Goal: Task Accomplishment & Management: Use online tool/utility

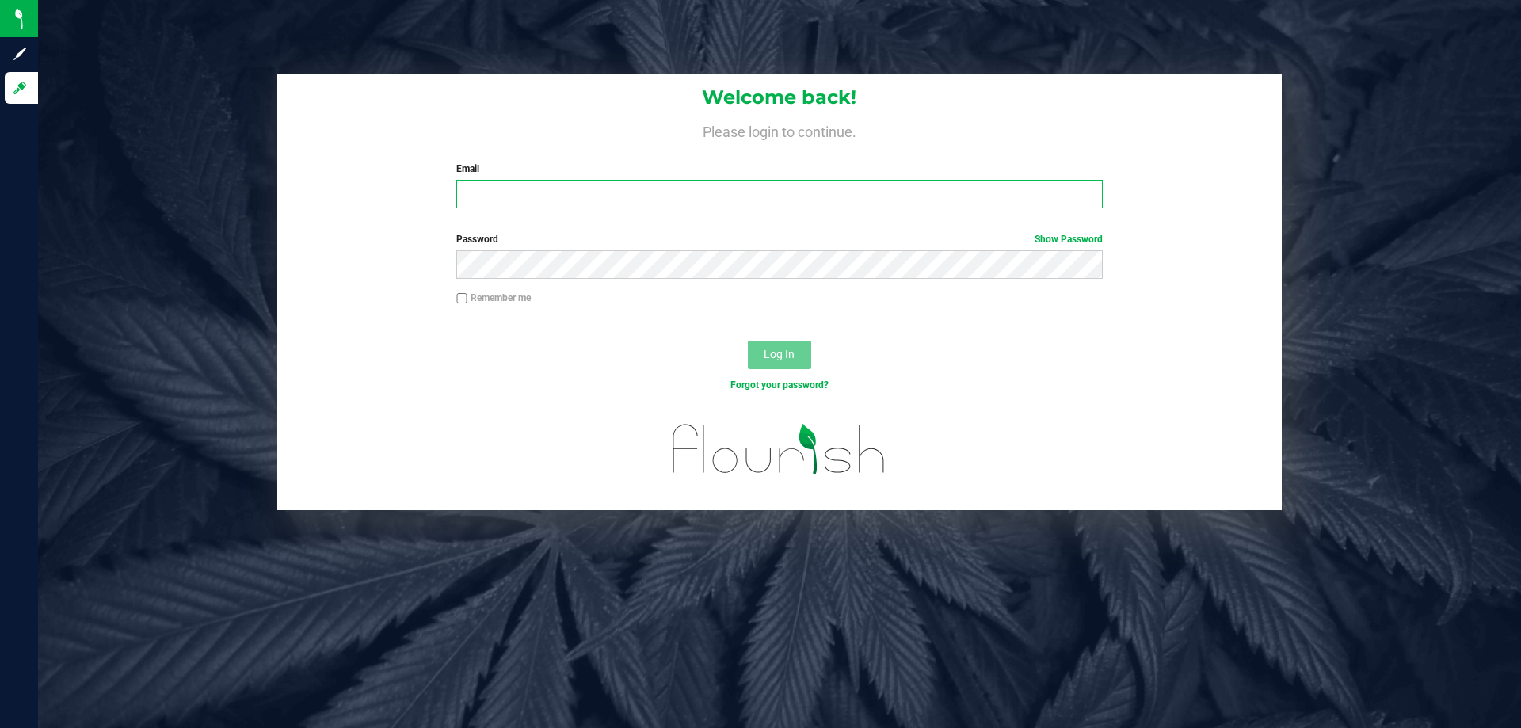
click at [530, 192] on input "Email" at bounding box center [778, 194] width 645 height 29
type input "[EMAIL_ADDRESS][DOMAIN_NAME]"
click at [748, 341] on button "Log In" at bounding box center [779, 355] width 63 height 29
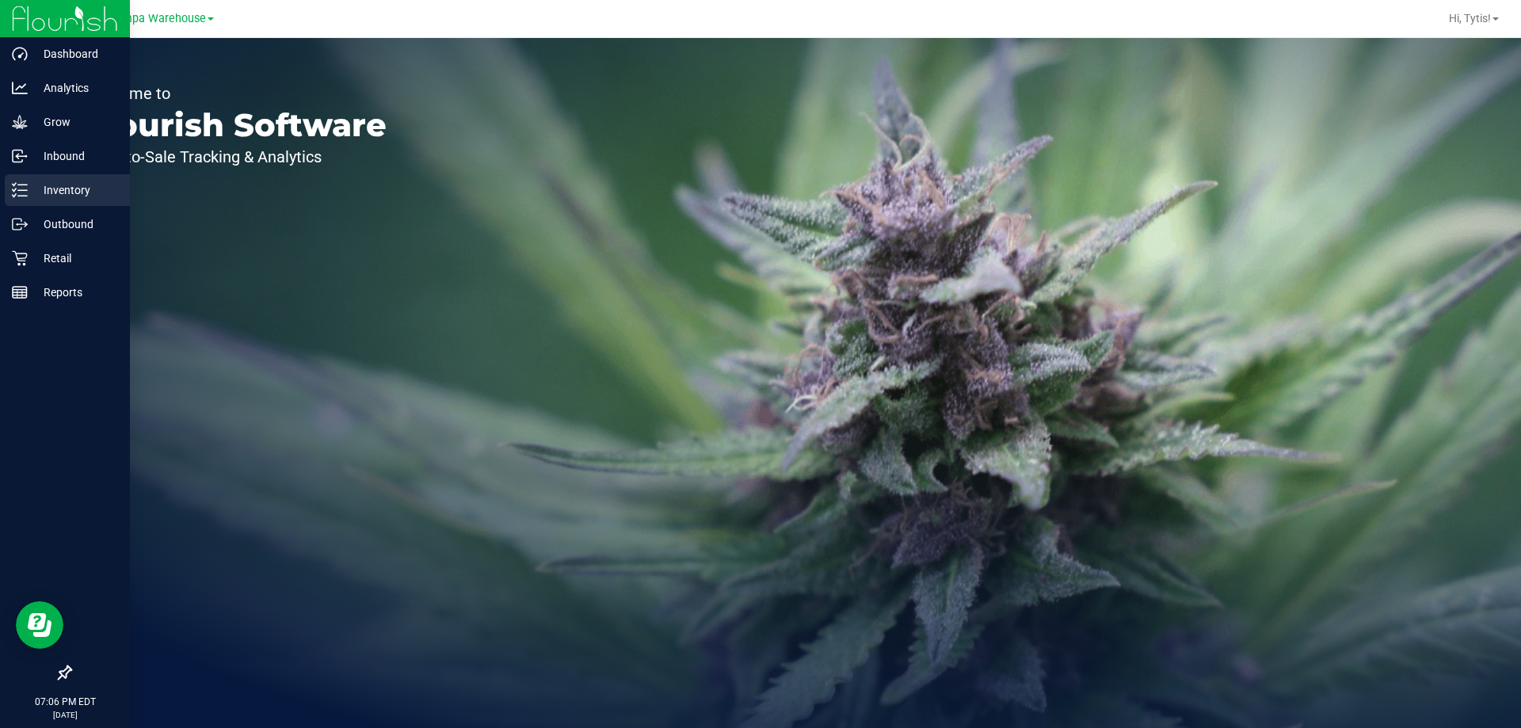
click at [36, 203] on div "Inventory" at bounding box center [67, 190] width 125 height 32
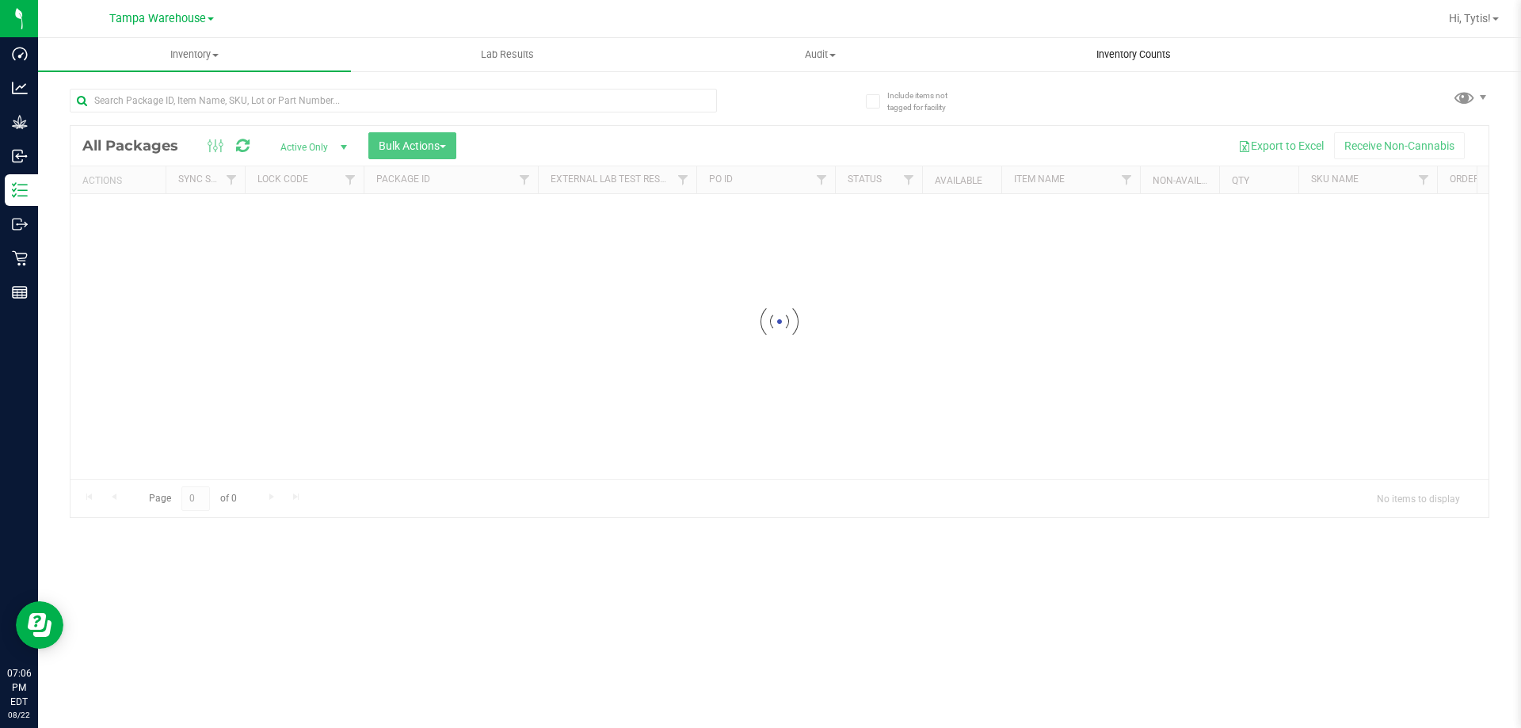
click at [1159, 52] on span "Inventory Counts" at bounding box center [1133, 55] width 117 height 14
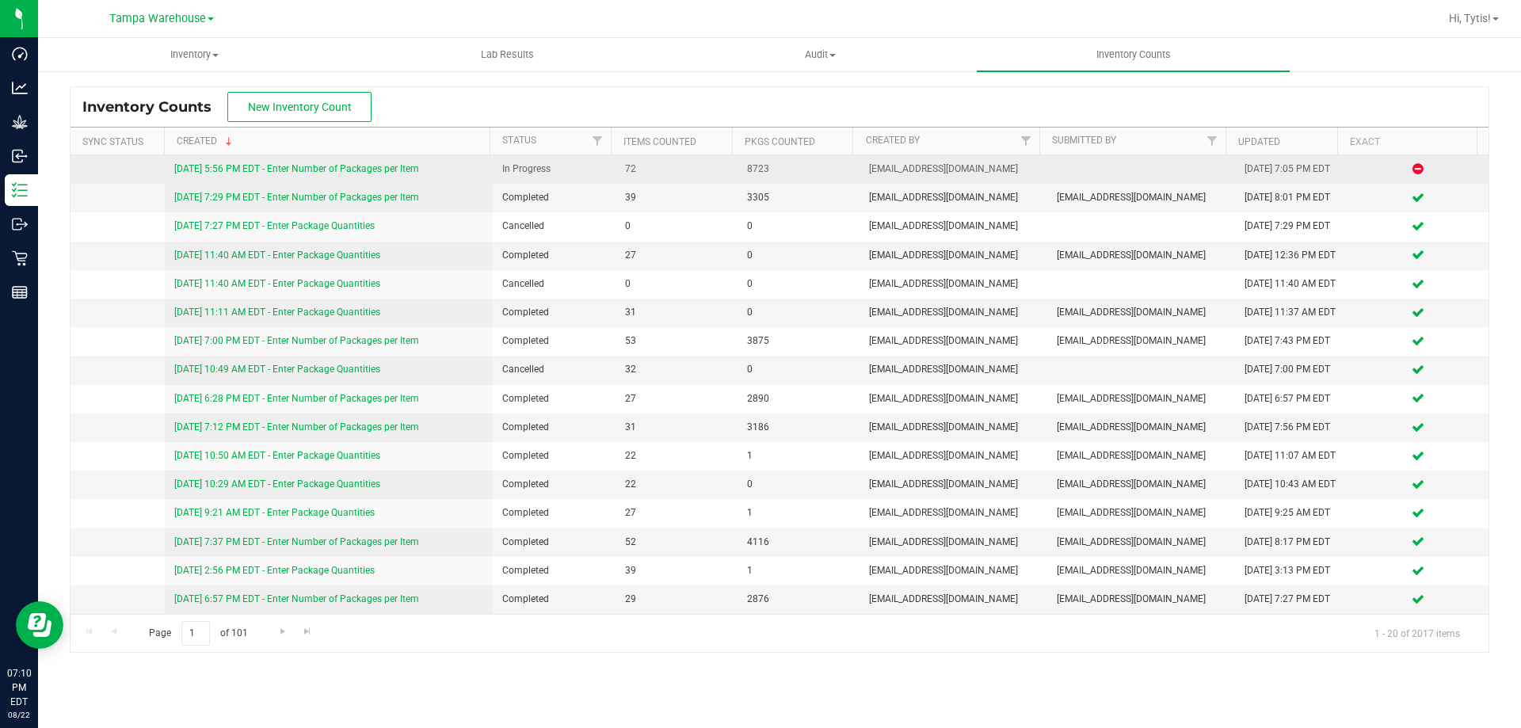
click at [356, 170] on link "[DATE] 5:56 PM EDT - Enter Number of Packages per Item" at bounding box center [296, 168] width 245 height 11
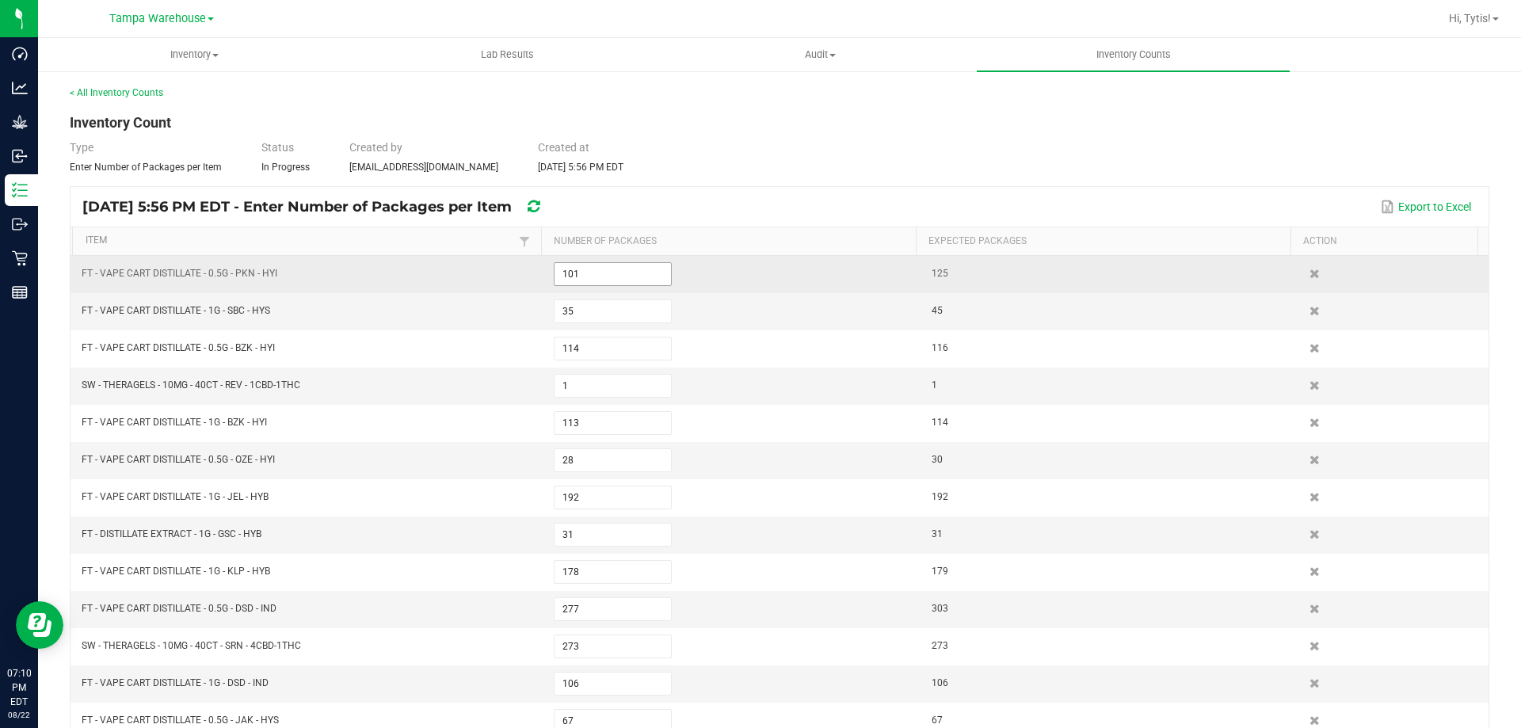
click at [604, 272] on input "101" at bounding box center [612, 274] width 116 height 22
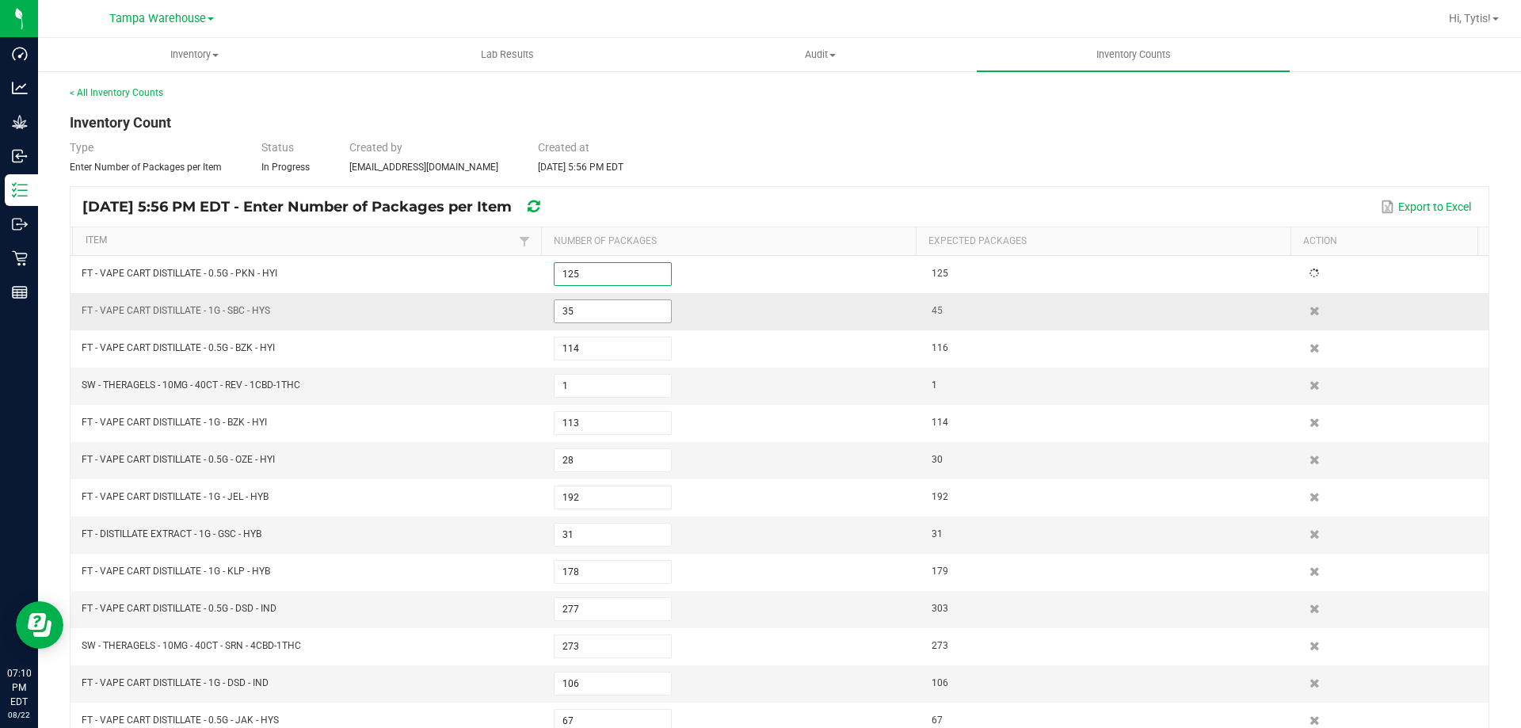
type input "87"
type input "149"
type input "30"
type input "40"
type input "28"
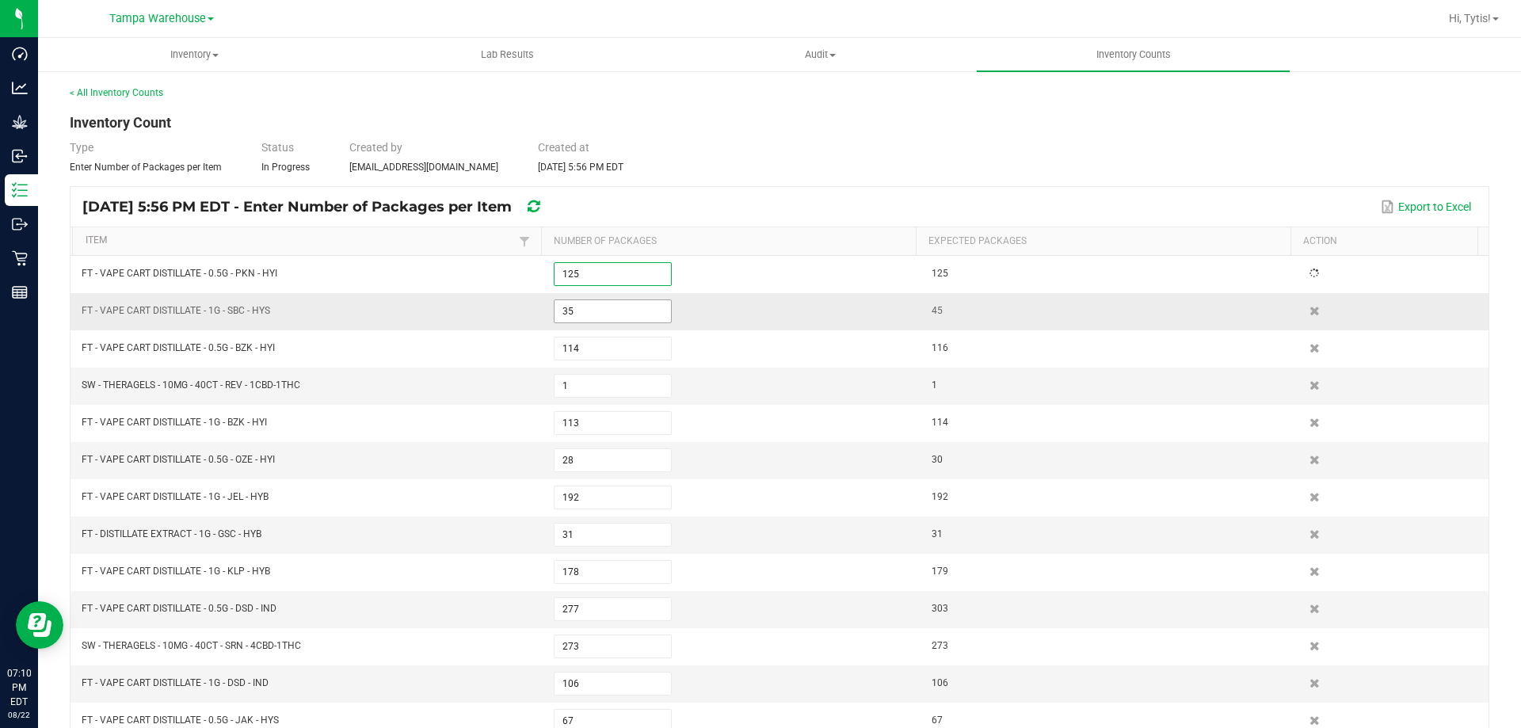
type input "335"
type input "429"
type input "76"
type input "148"
type input "62"
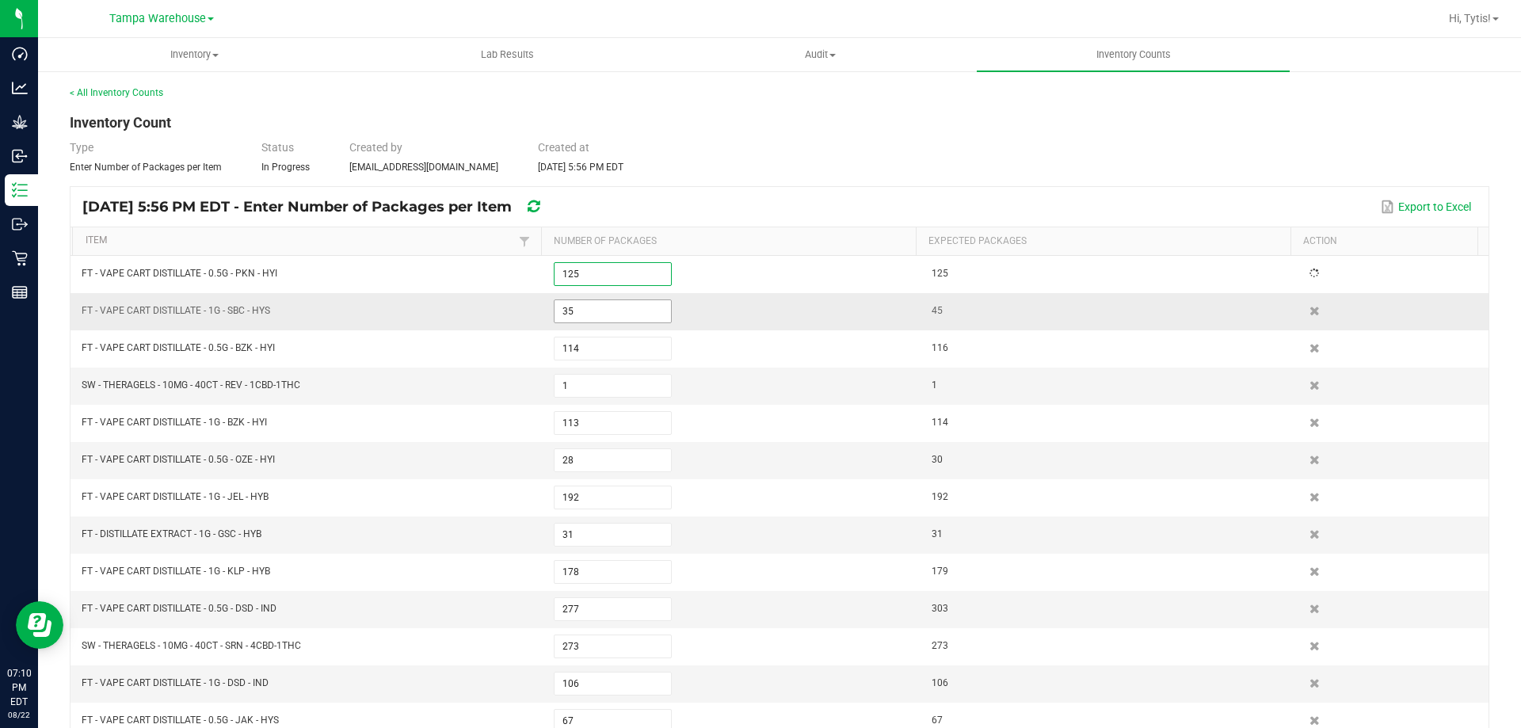
type input "5"
type input "275"
type input "194"
type input "59"
type input "396"
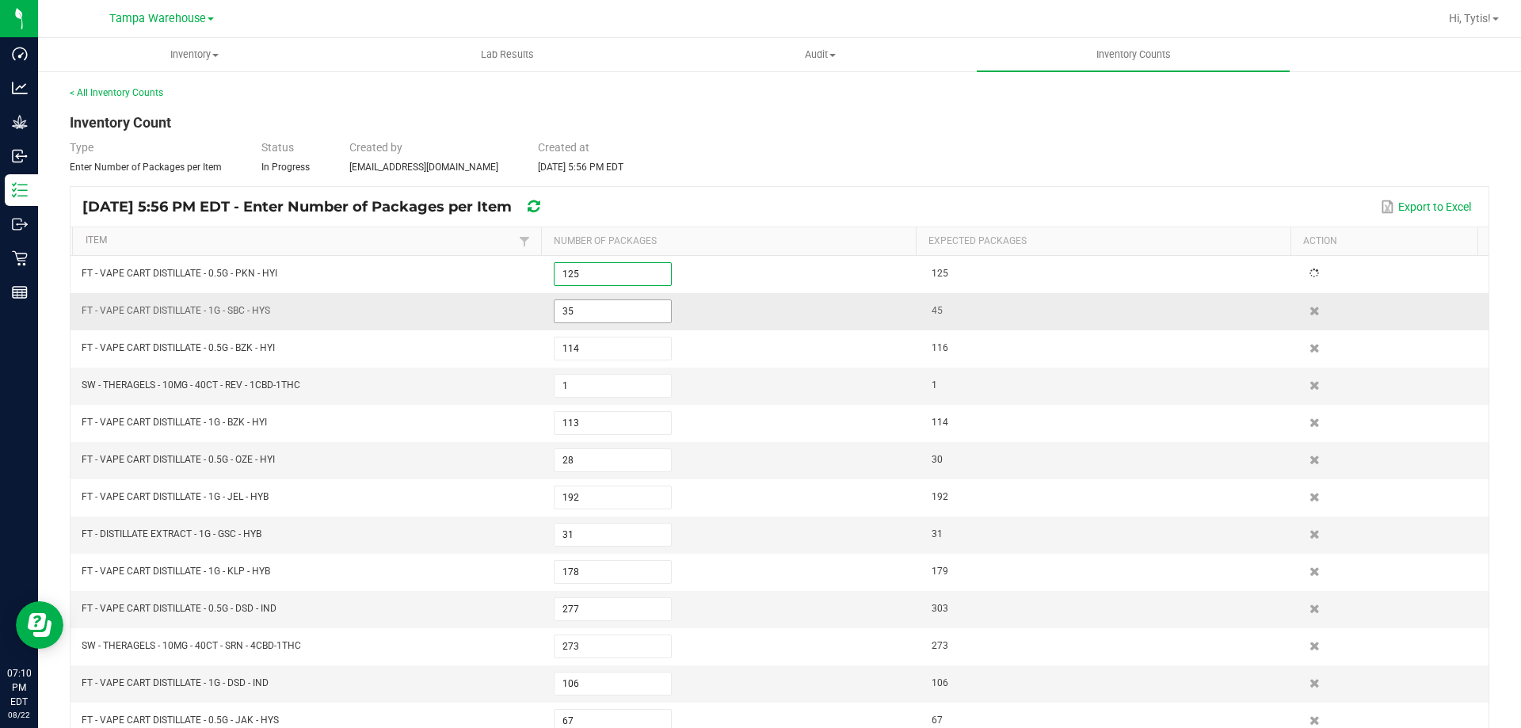
type input "262"
type input "3"
type input "371"
type input "8"
type input "31"
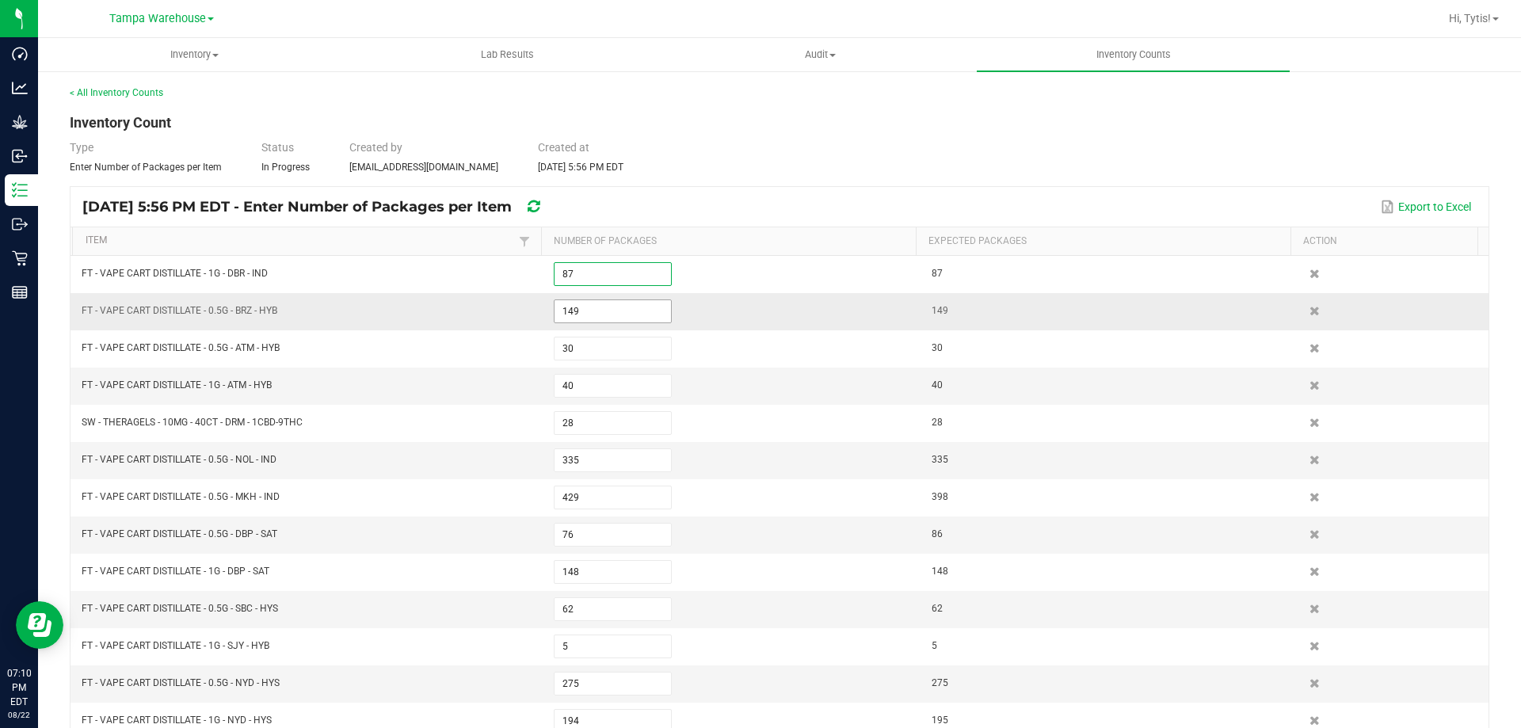
type input "87"
click at [591, 299] on span "149" at bounding box center [613, 311] width 118 height 24
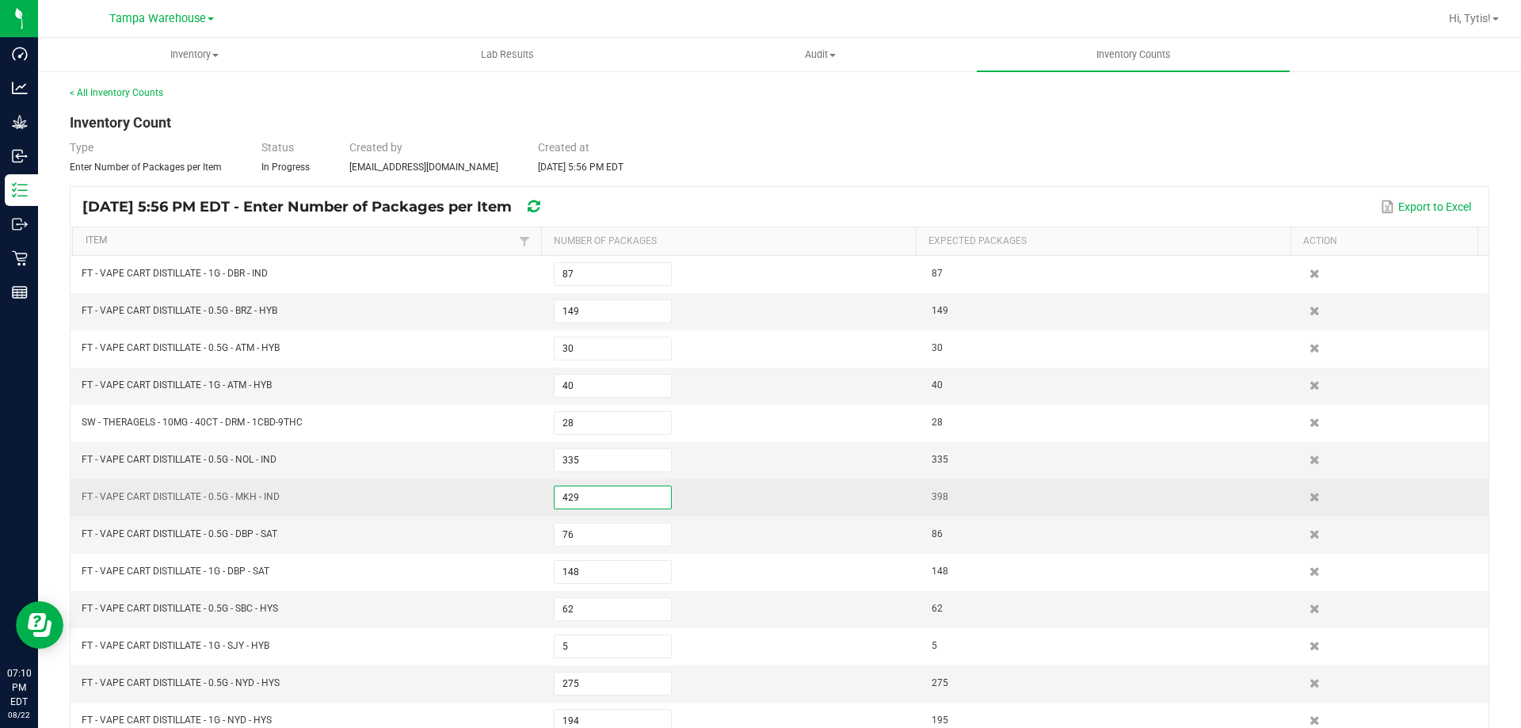
click at [599, 487] on input "429" at bounding box center [612, 497] width 116 height 22
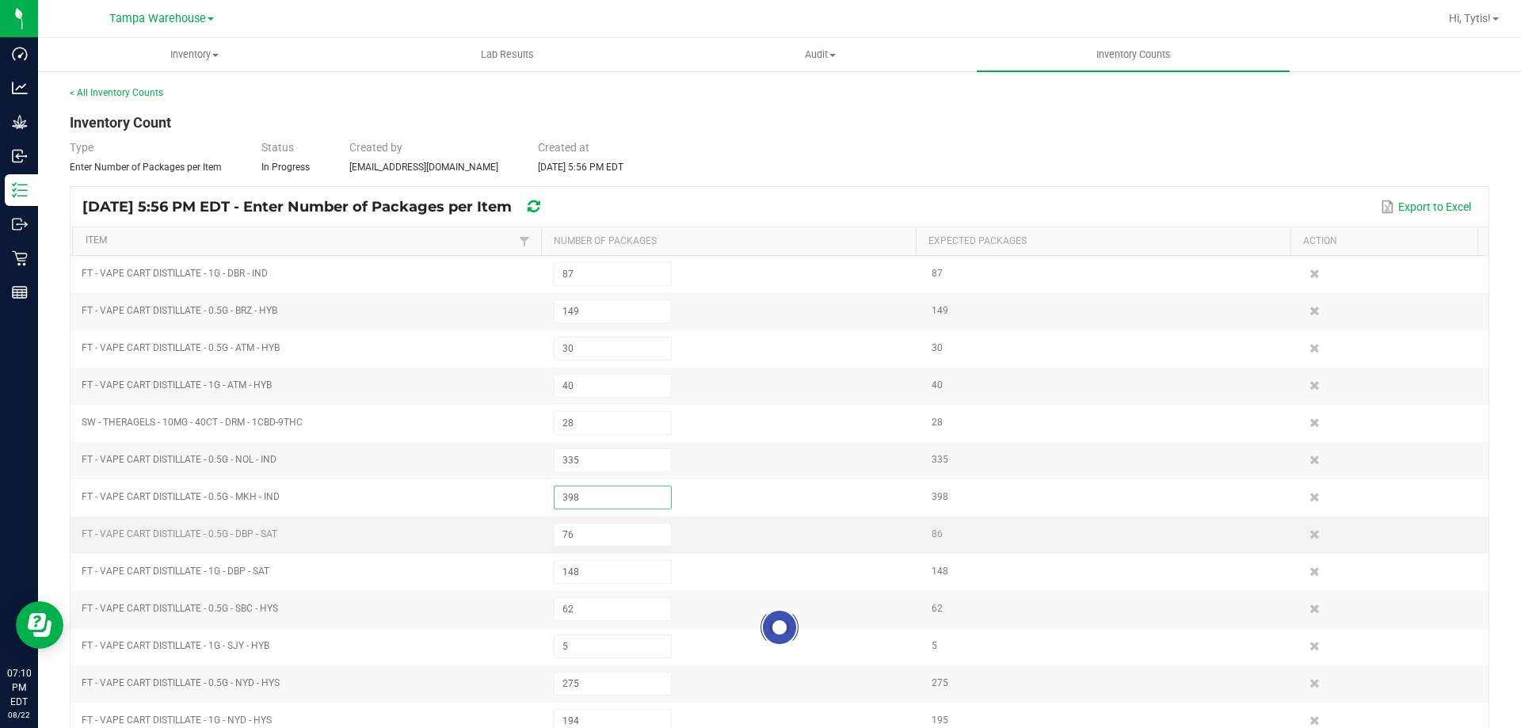
type input "398"
click at [594, 539] on div at bounding box center [779, 628] width 1418 height 744
click at [597, 535] on input "76" at bounding box center [612, 534] width 116 height 22
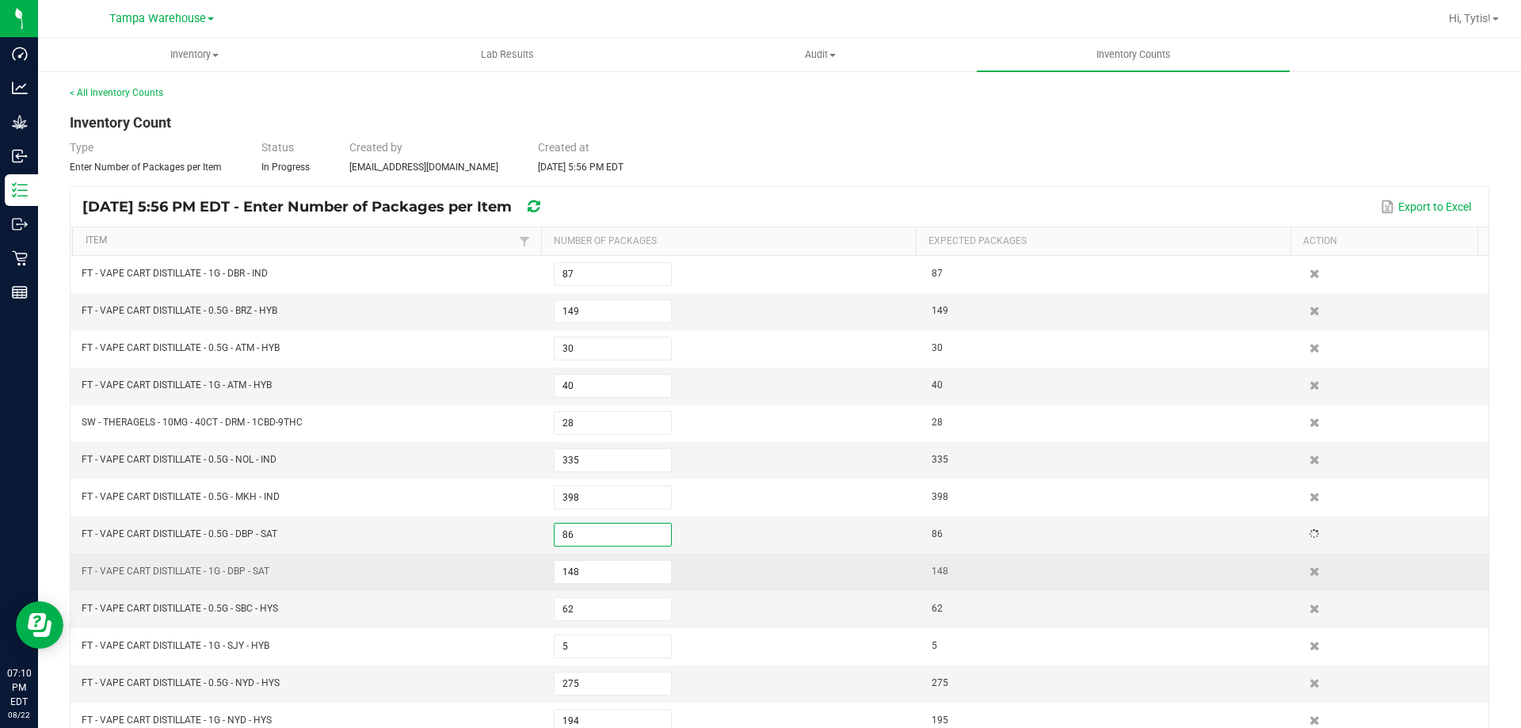
type input "86"
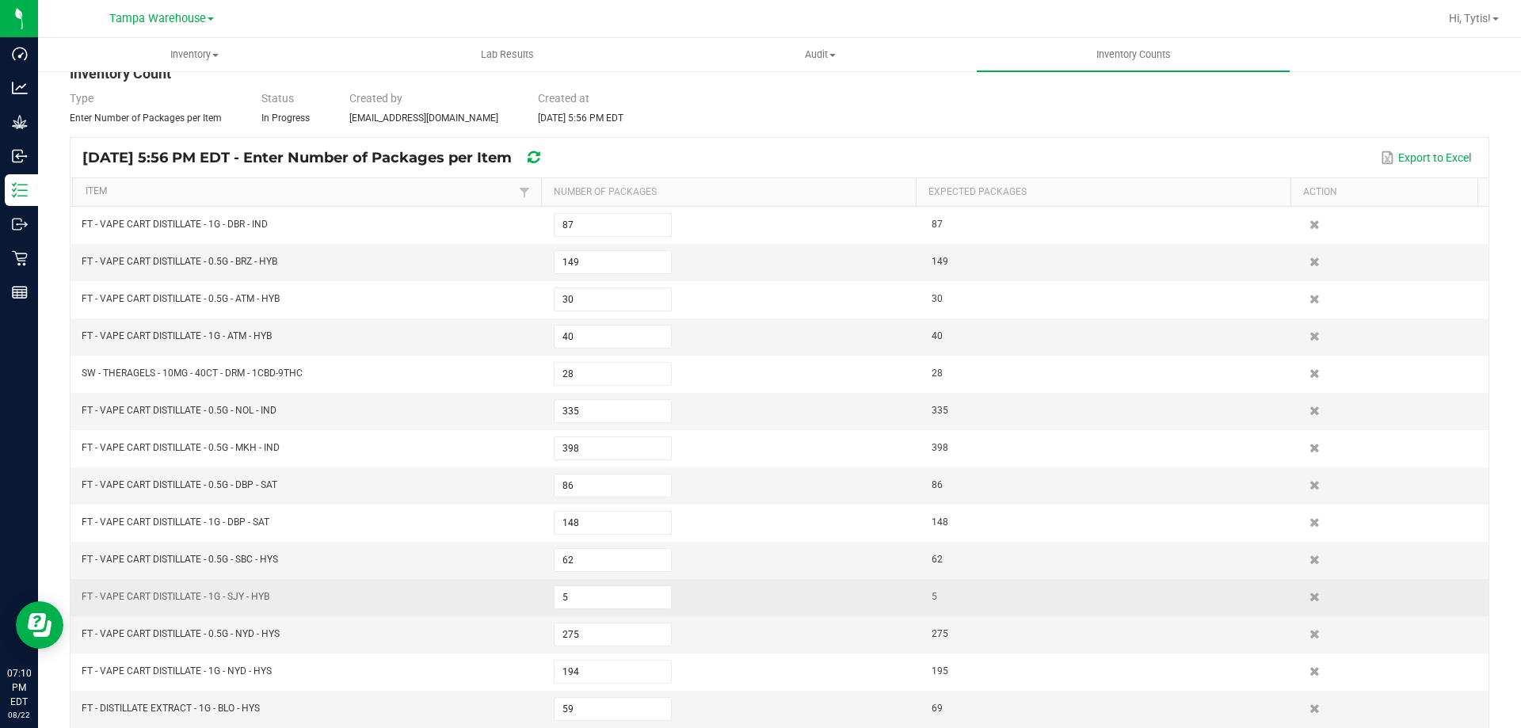
scroll to position [79, 0]
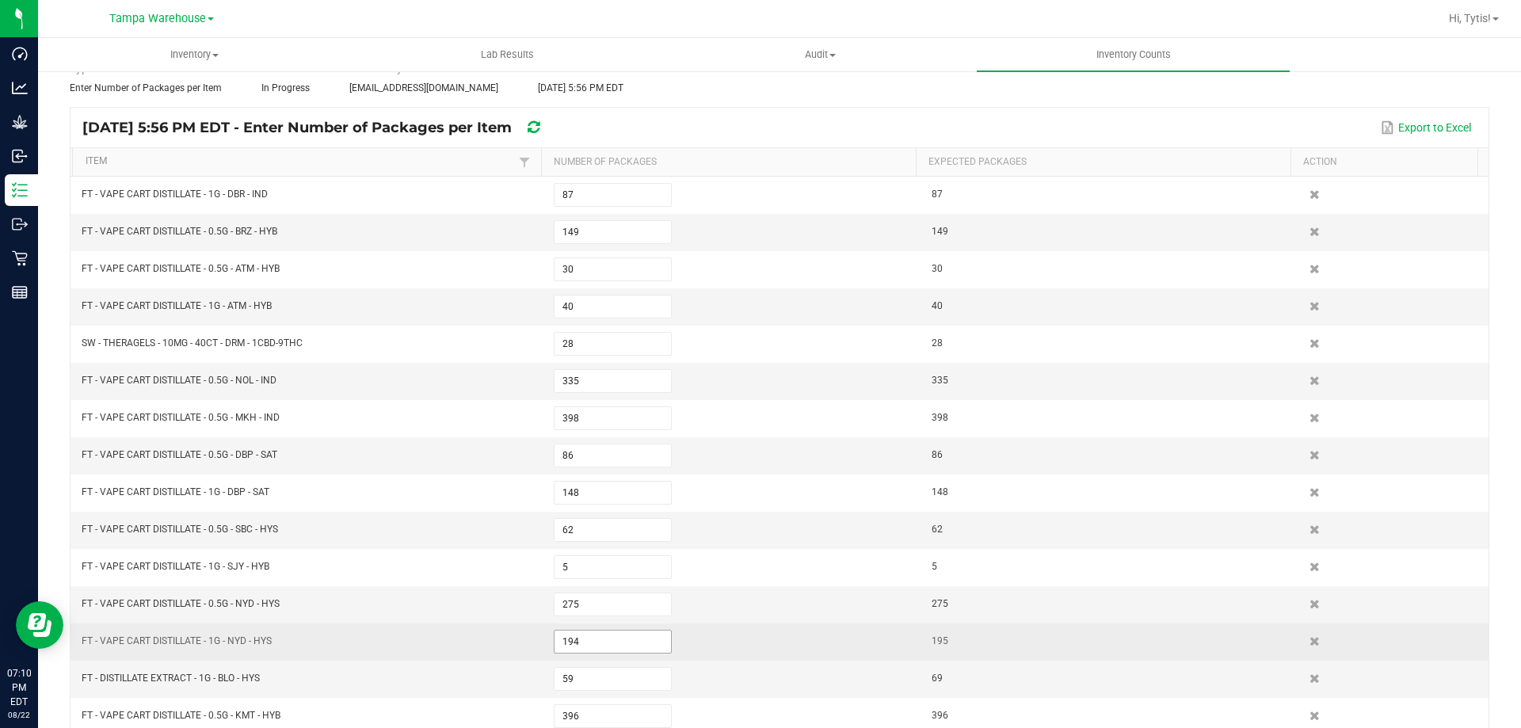
click at [581, 632] on input "194" at bounding box center [612, 641] width 116 height 22
type input "195"
click at [501, 658] on td "FT - VAPE CART DISTILLATE - 1G - NYD - HYS" at bounding box center [308, 641] width 472 height 37
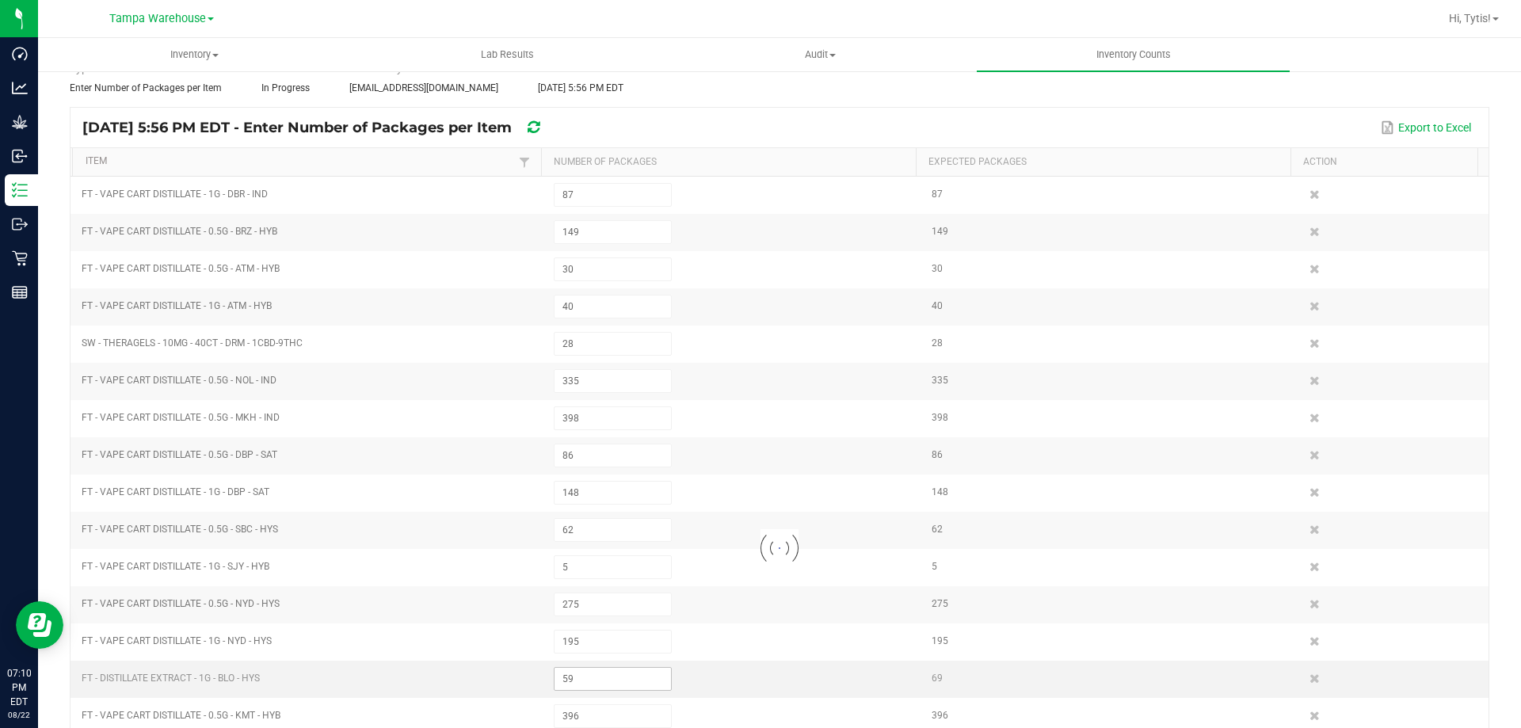
click at [657, 684] on input "59" at bounding box center [612, 679] width 116 height 22
type input "69"
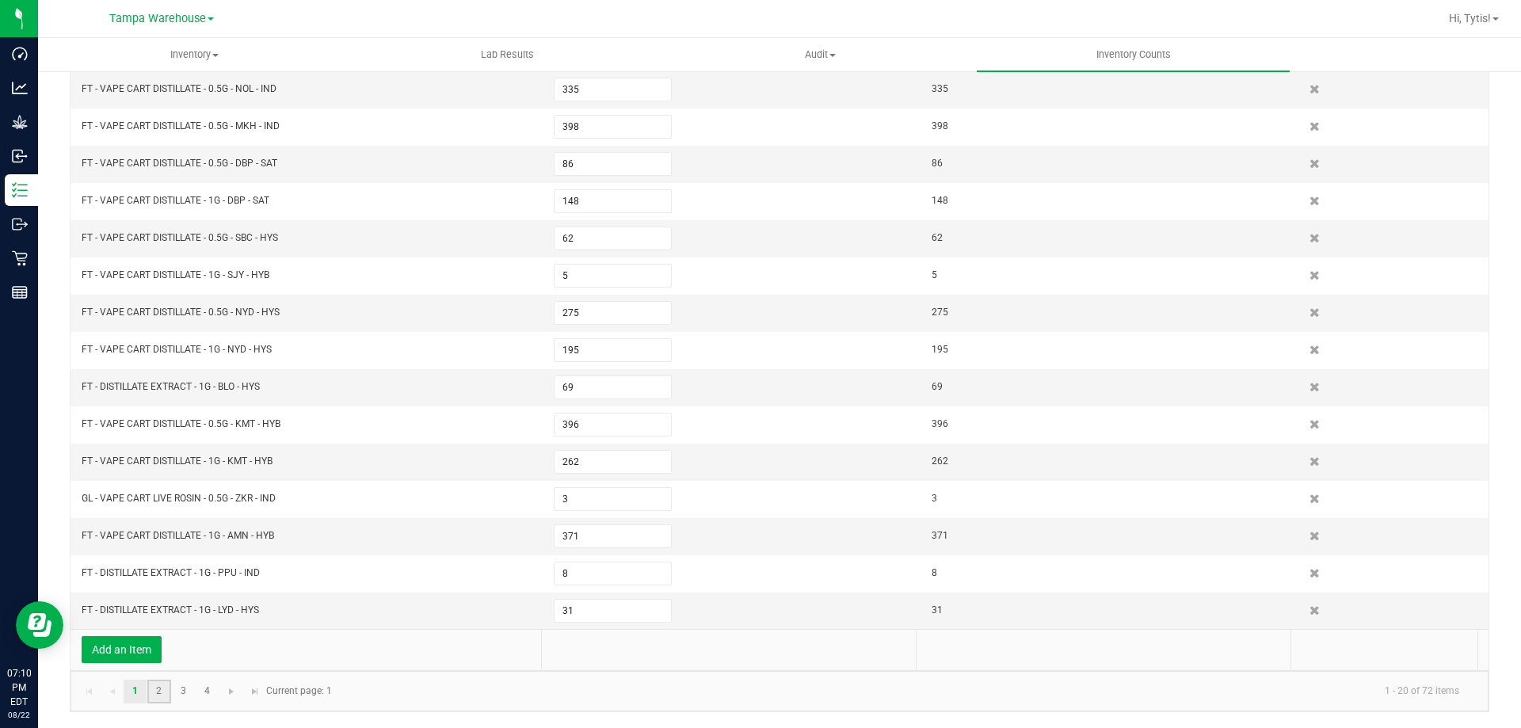
click at [163, 686] on link "2" at bounding box center [158, 691] width 23 height 24
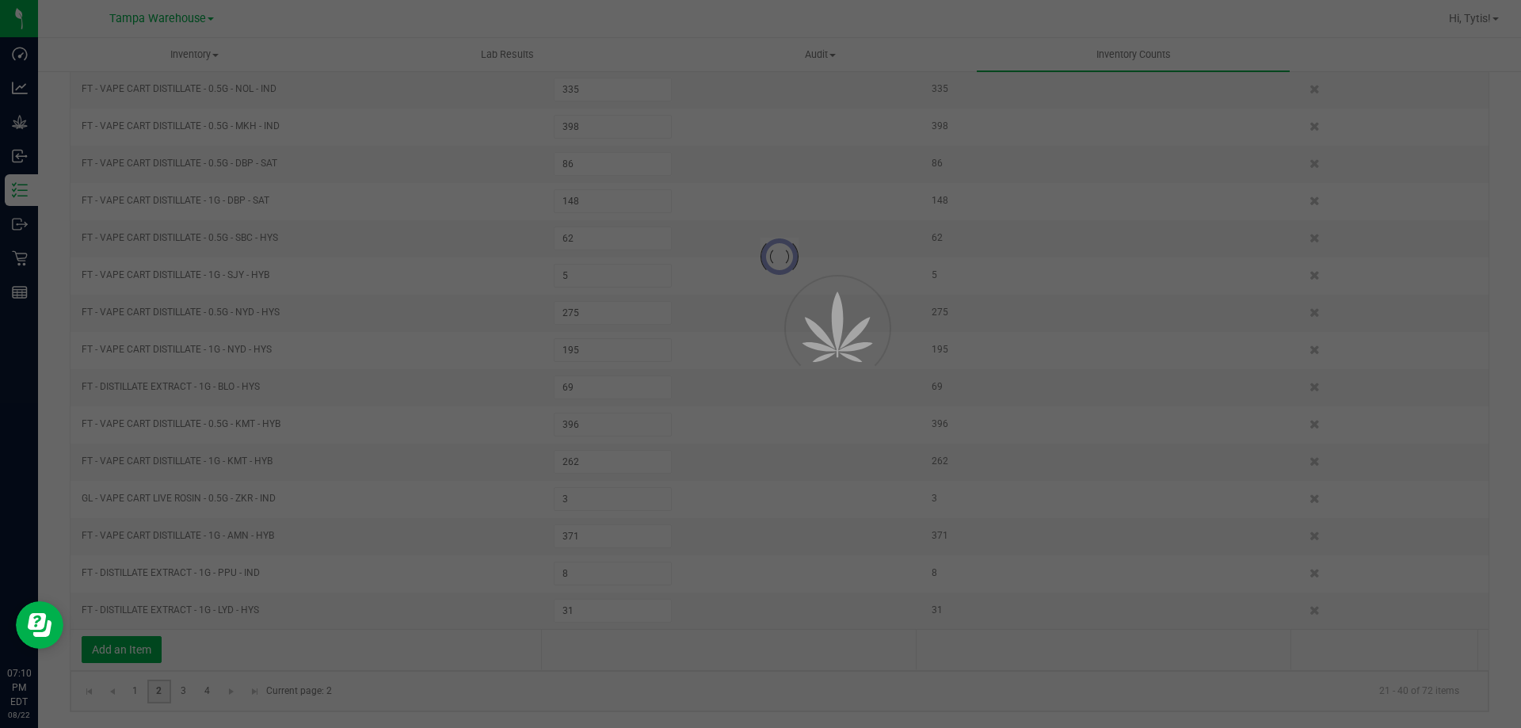
type input "2"
type input "75"
type input "47"
type input "226"
type input "3"
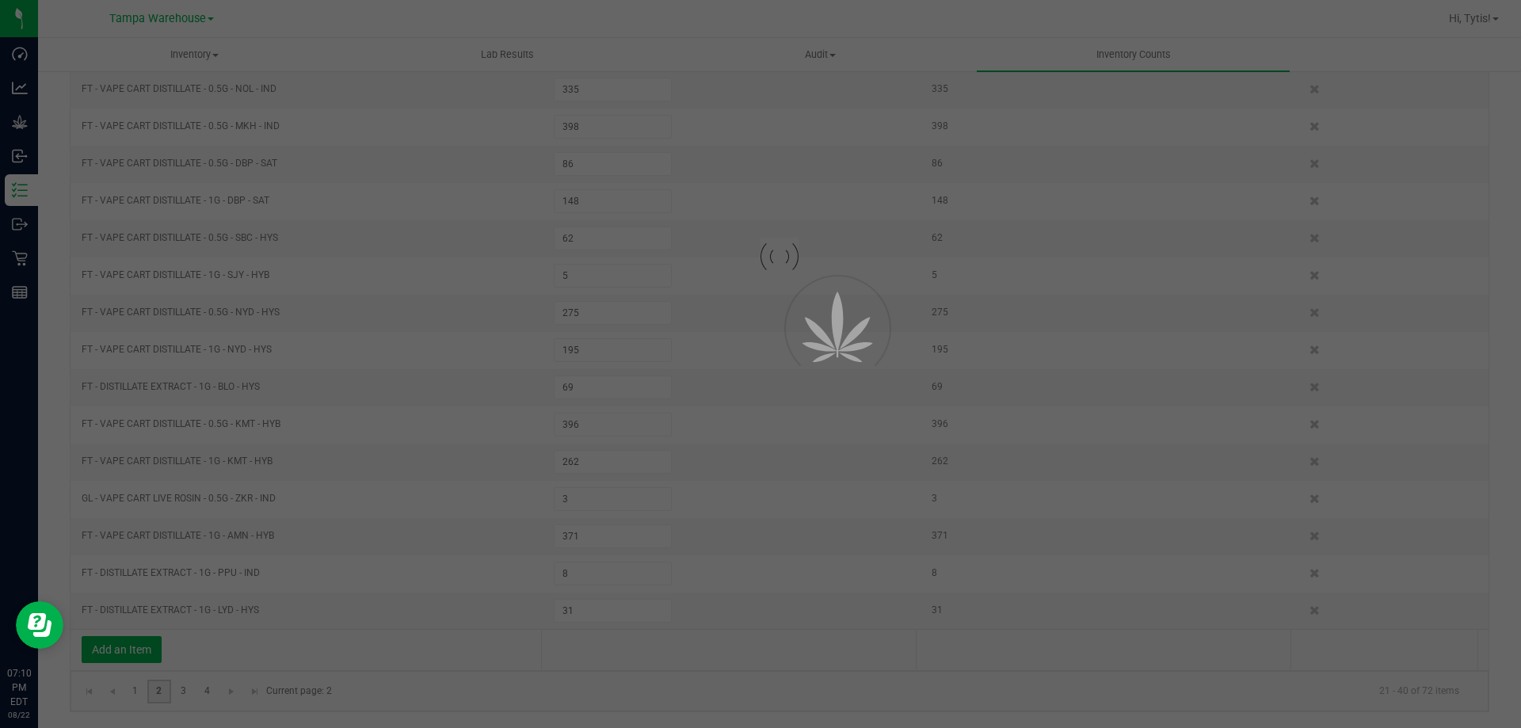
type input "97"
type input "108"
type input "88"
type input "17"
type input "12"
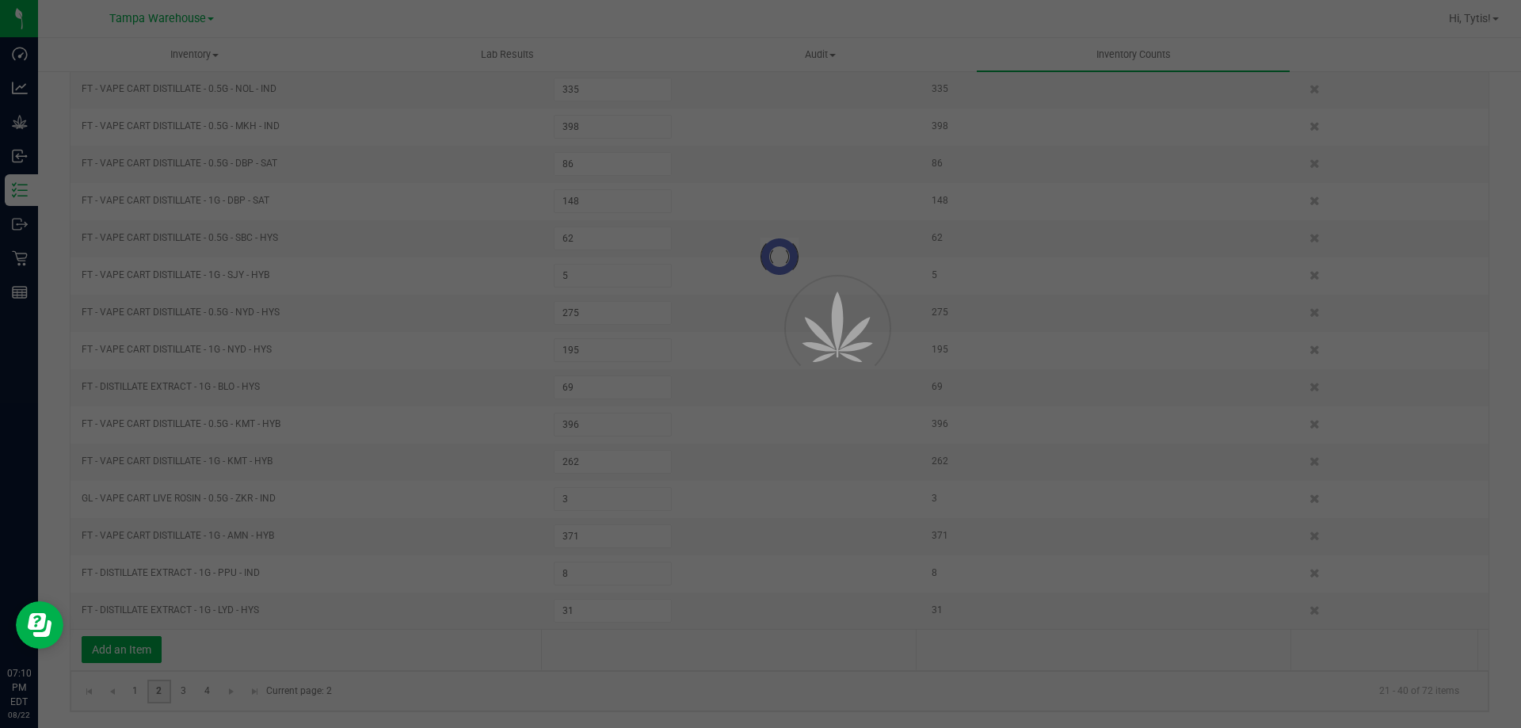
type input "119"
type input "1"
type input "183"
type input "171"
type input "332"
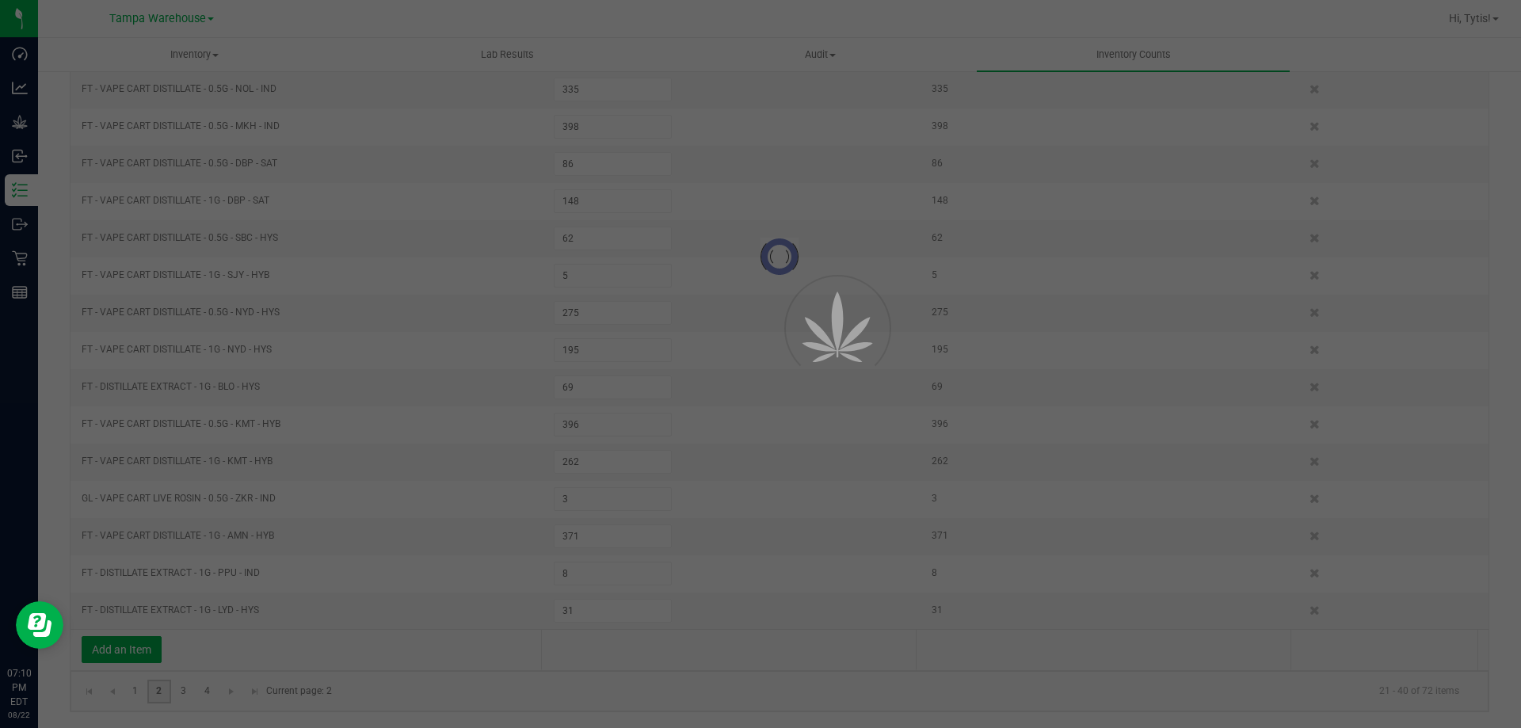
type input "259"
type input "277"
type input "134"
type input "131"
type input "12"
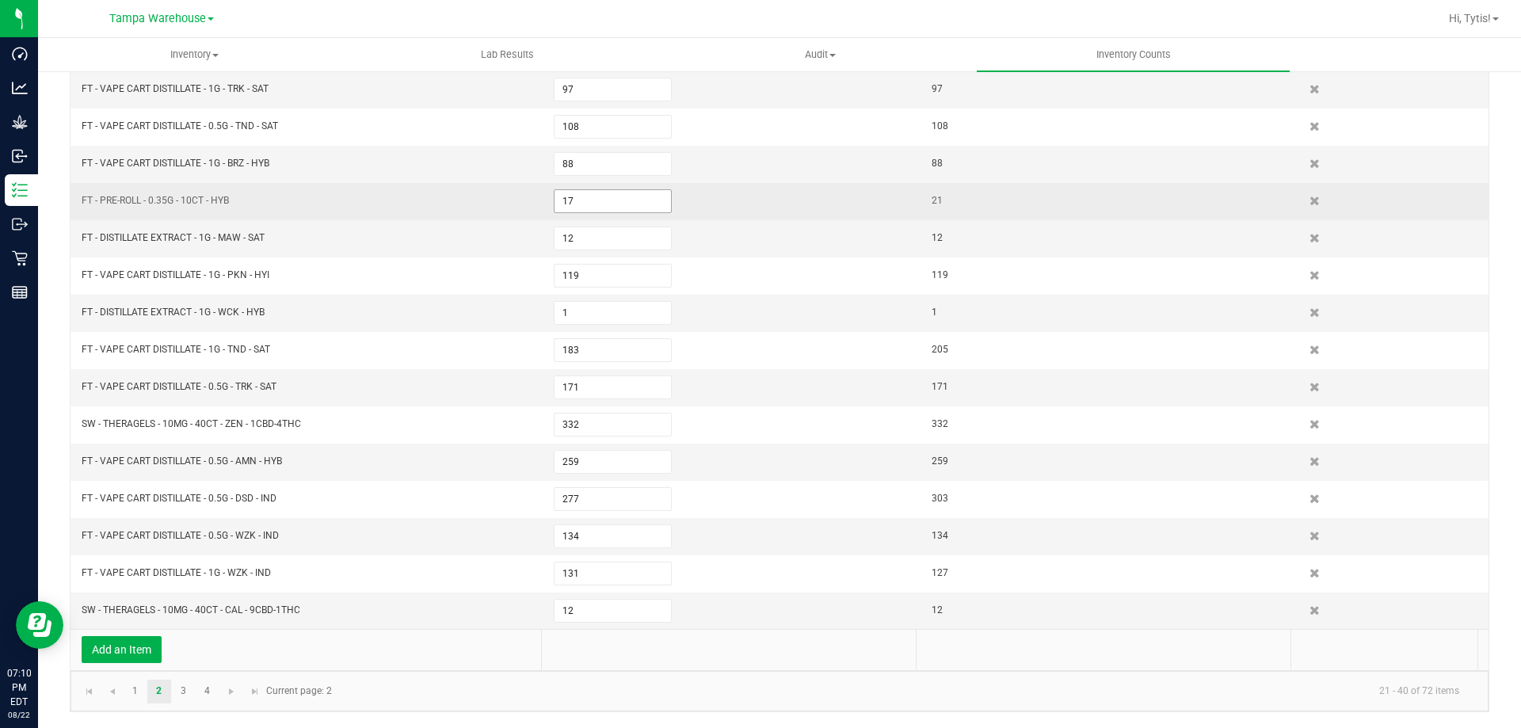
click at [591, 205] on input "17" at bounding box center [612, 201] width 116 height 22
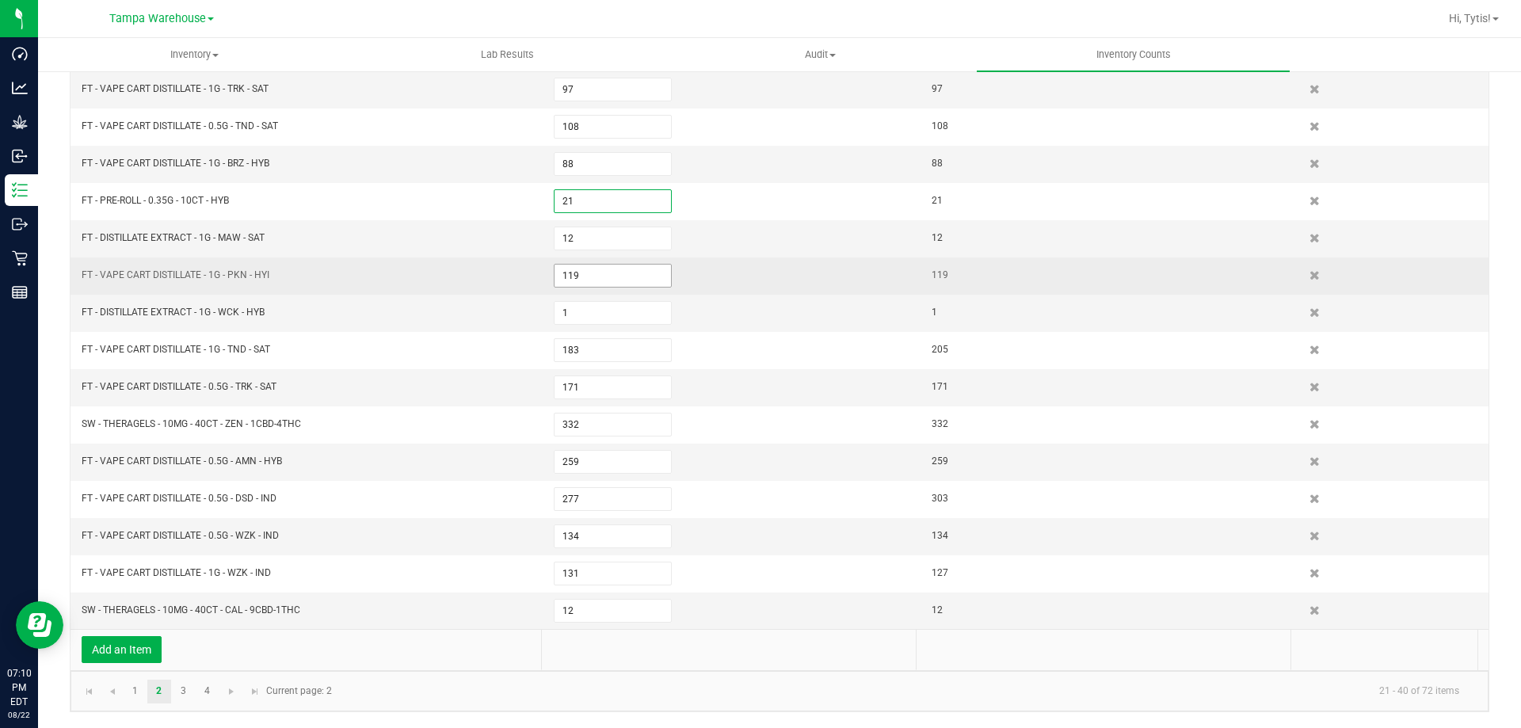
type input "21"
click at [588, 278] on input "119" at bounding box center [612, 276] width 116 height 22
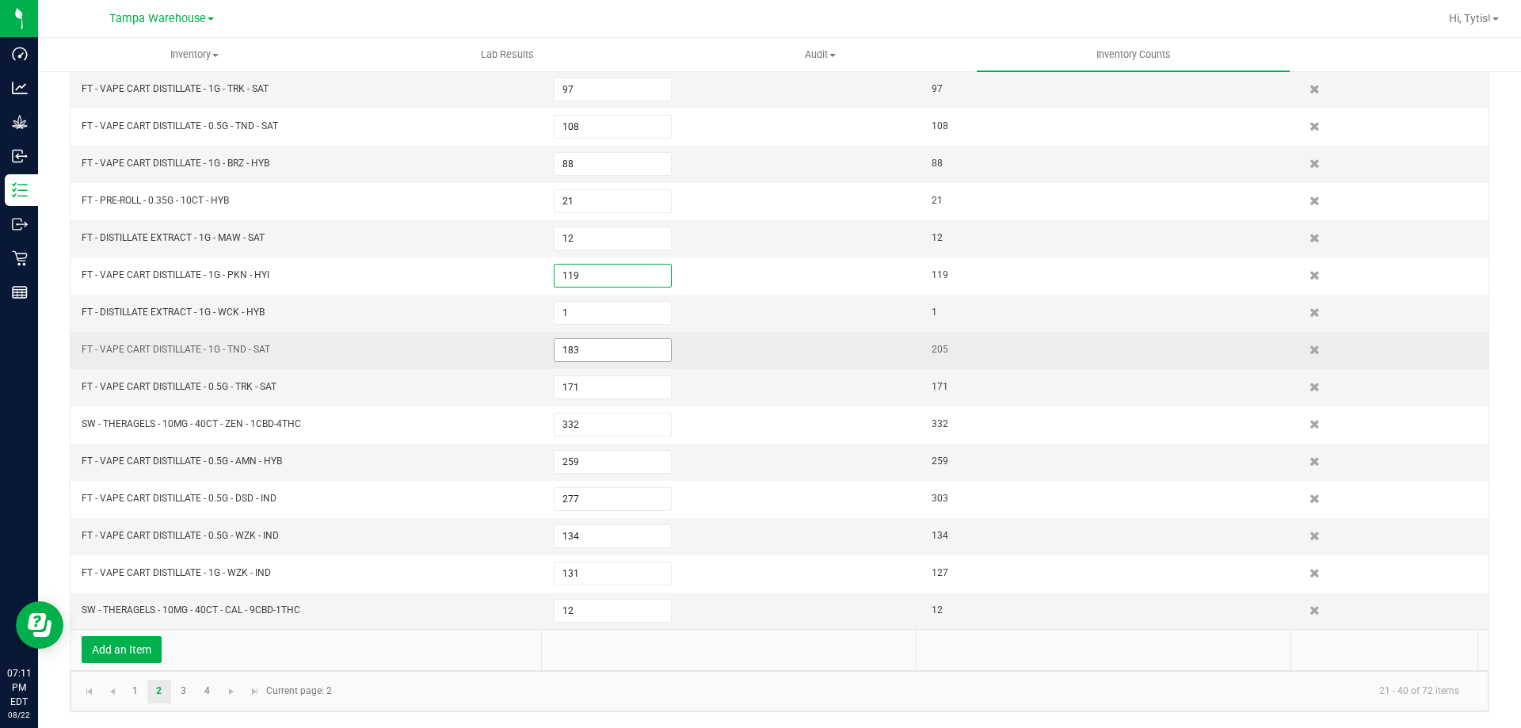
click at [591, 354] on input "183" at bounding box center [612, 350] width 116 height 22
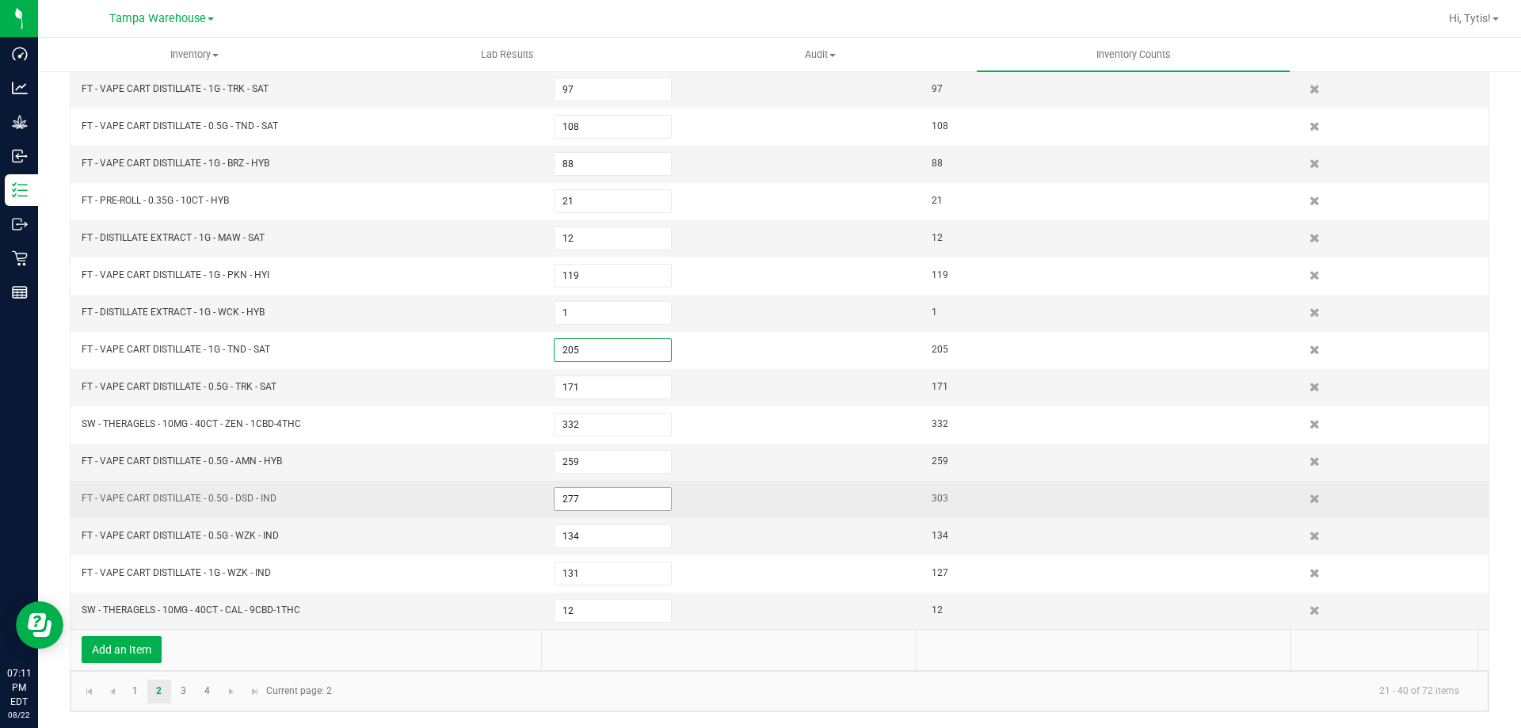
type input "205"
click at [599, 500] on input "277" at bounding box center [612, 499] width 116 height 22
type input "2"
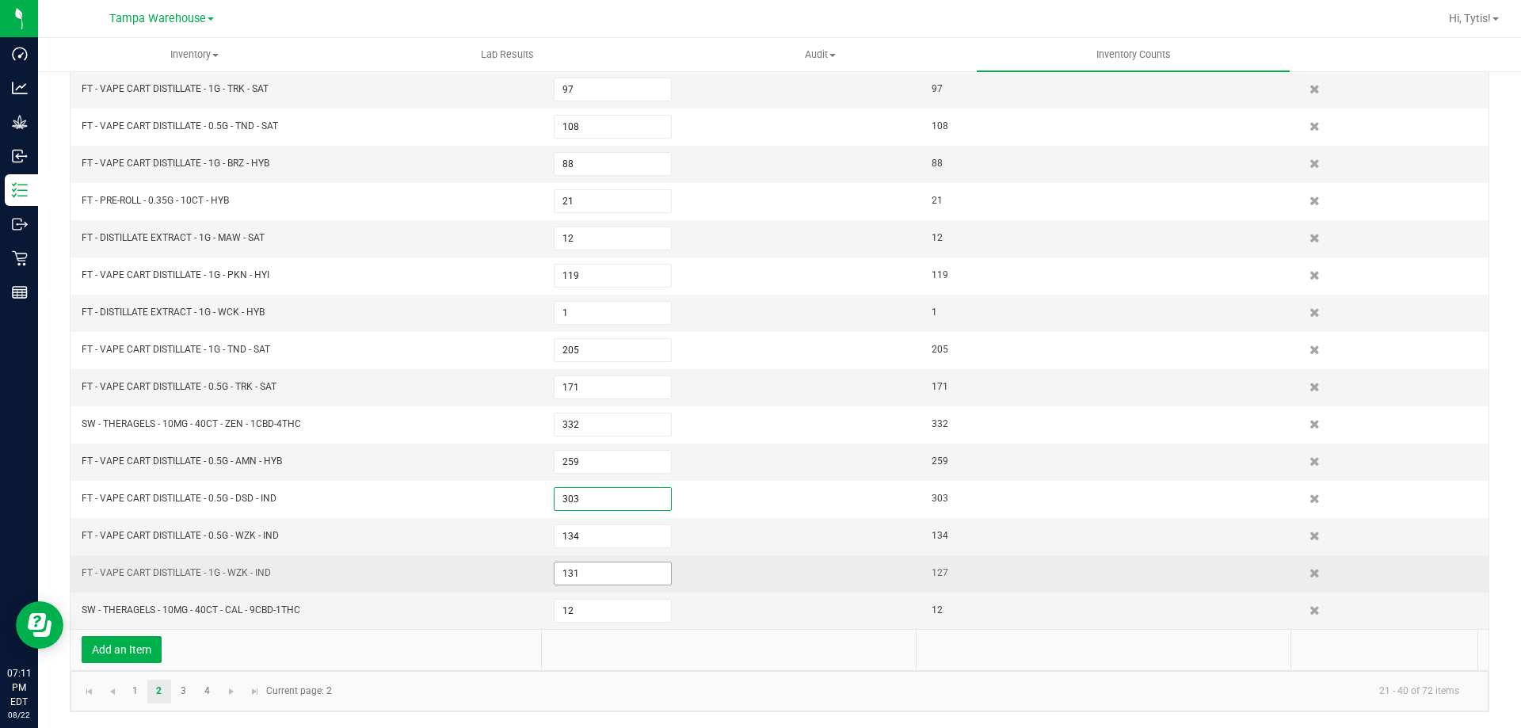
type input "303"
click at [596, 573] on input "131" at bounding box center [612, 573] width 116 height 22
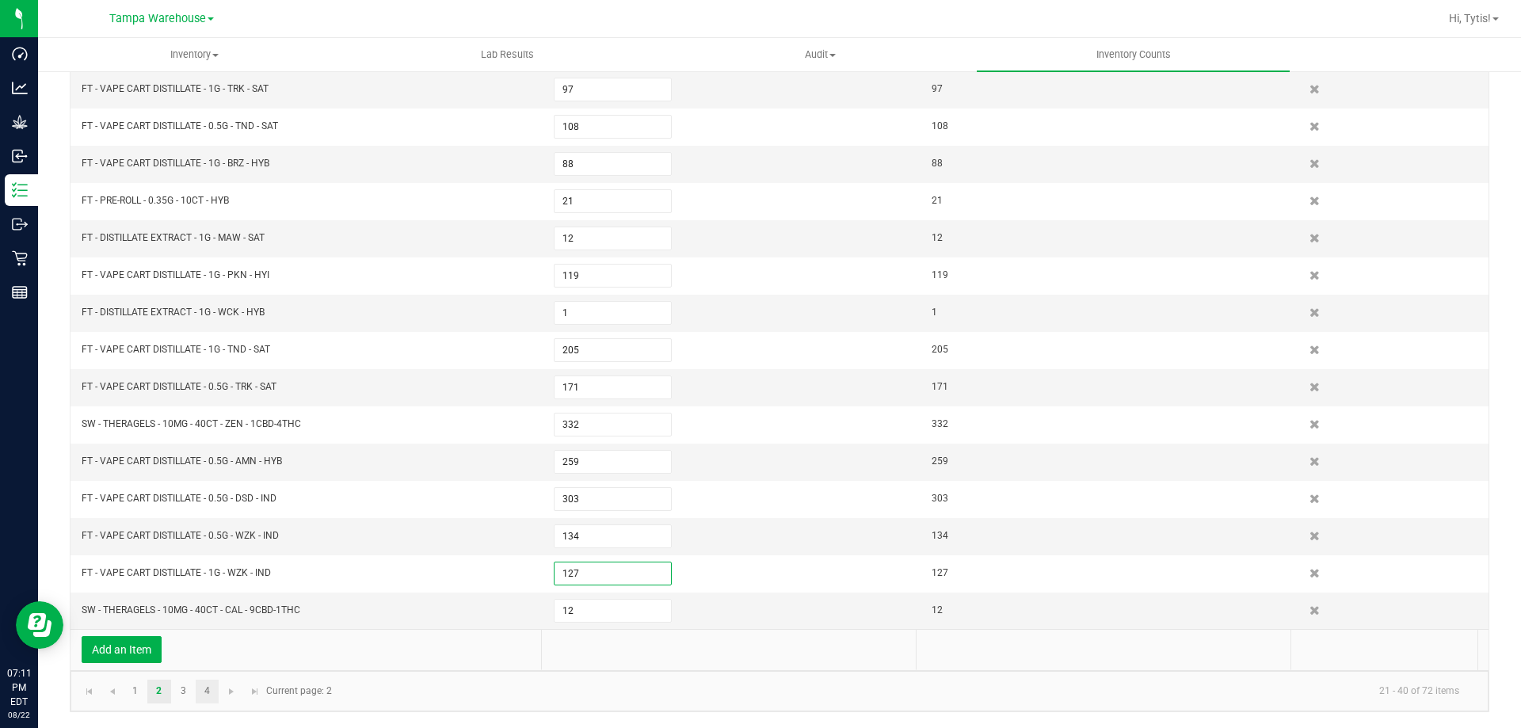
type input "127"
click at [196, 691] on link "4" at bounding box center [207, 691] width 23 height 24
type input "121"
type input "22"
type input "26"
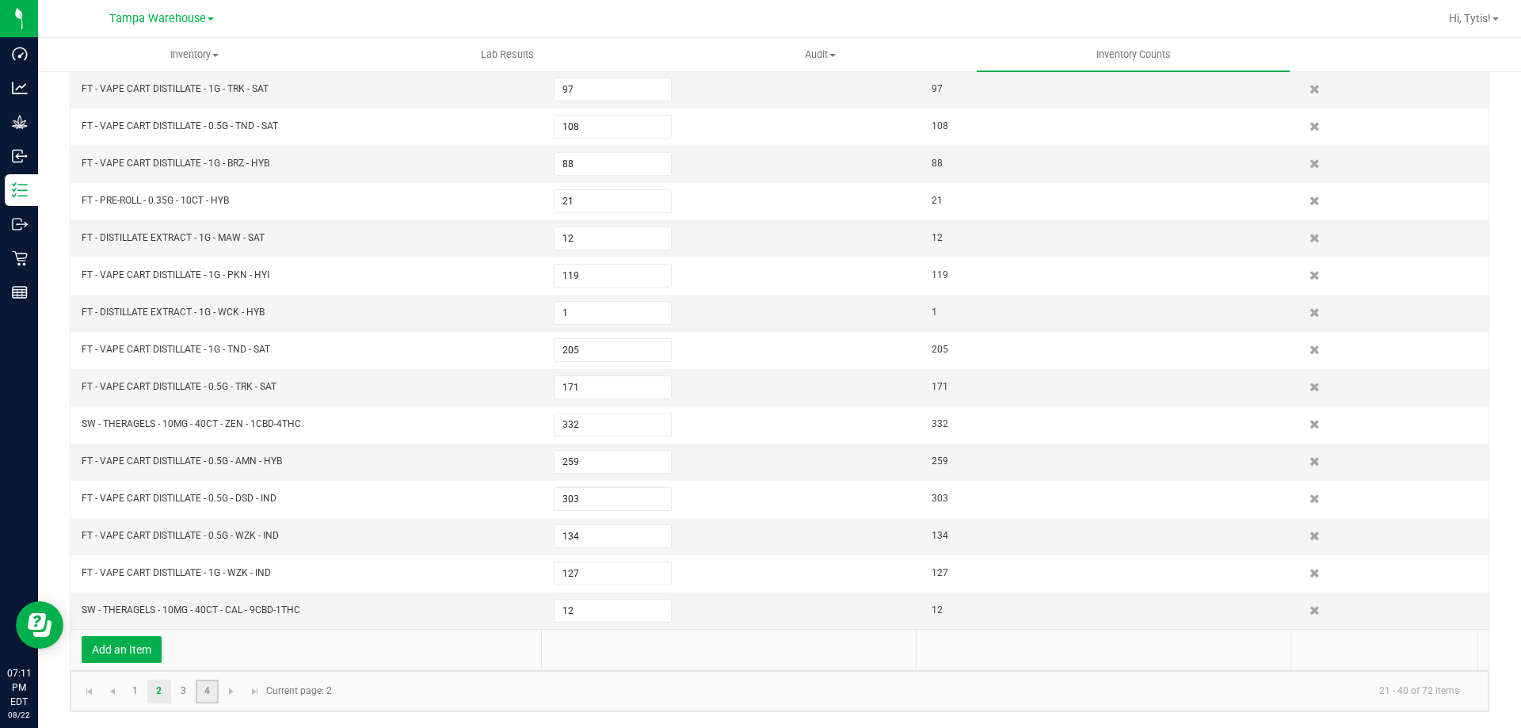
type input "125"
type input "86"
type input "100"
type input "8"
type input "49"
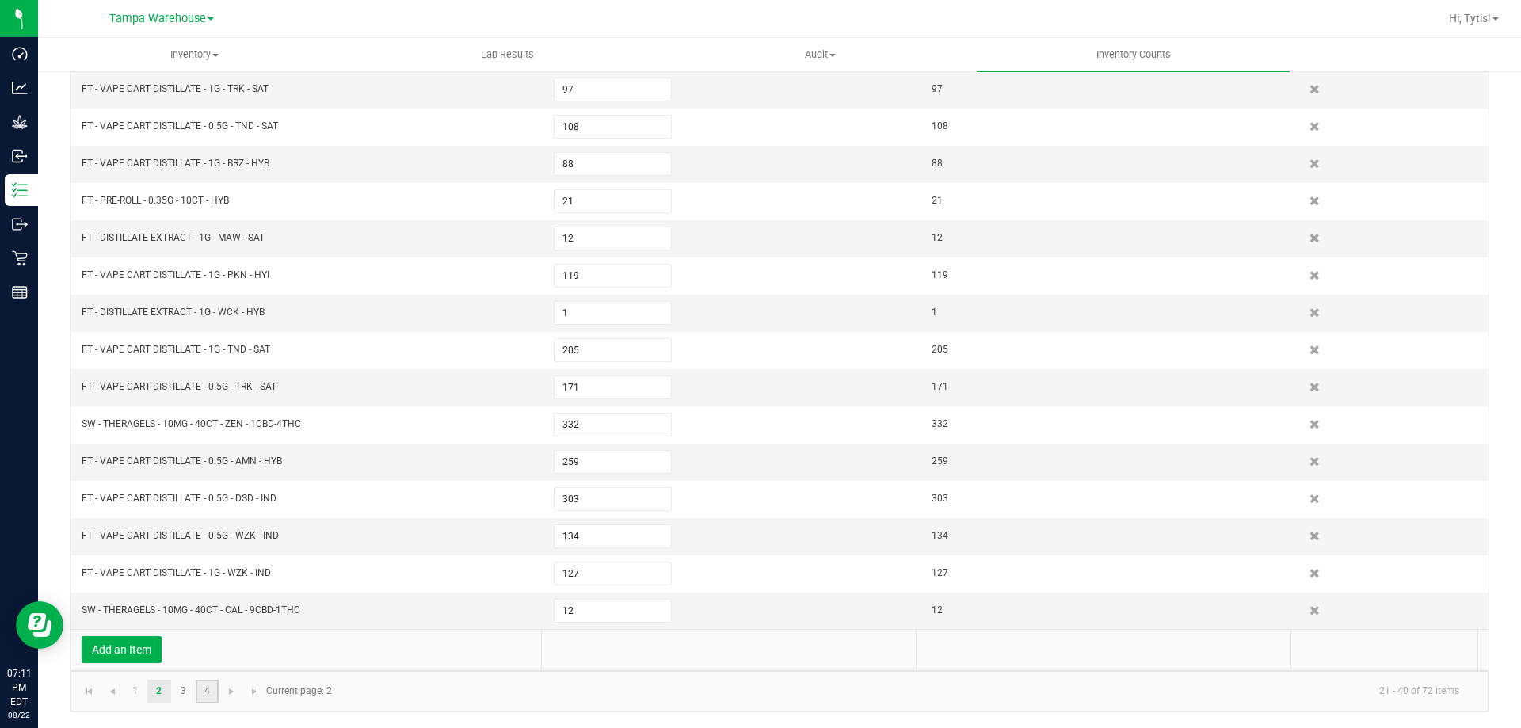
type input "182"
type input "143"
type input "8"
type input "149"
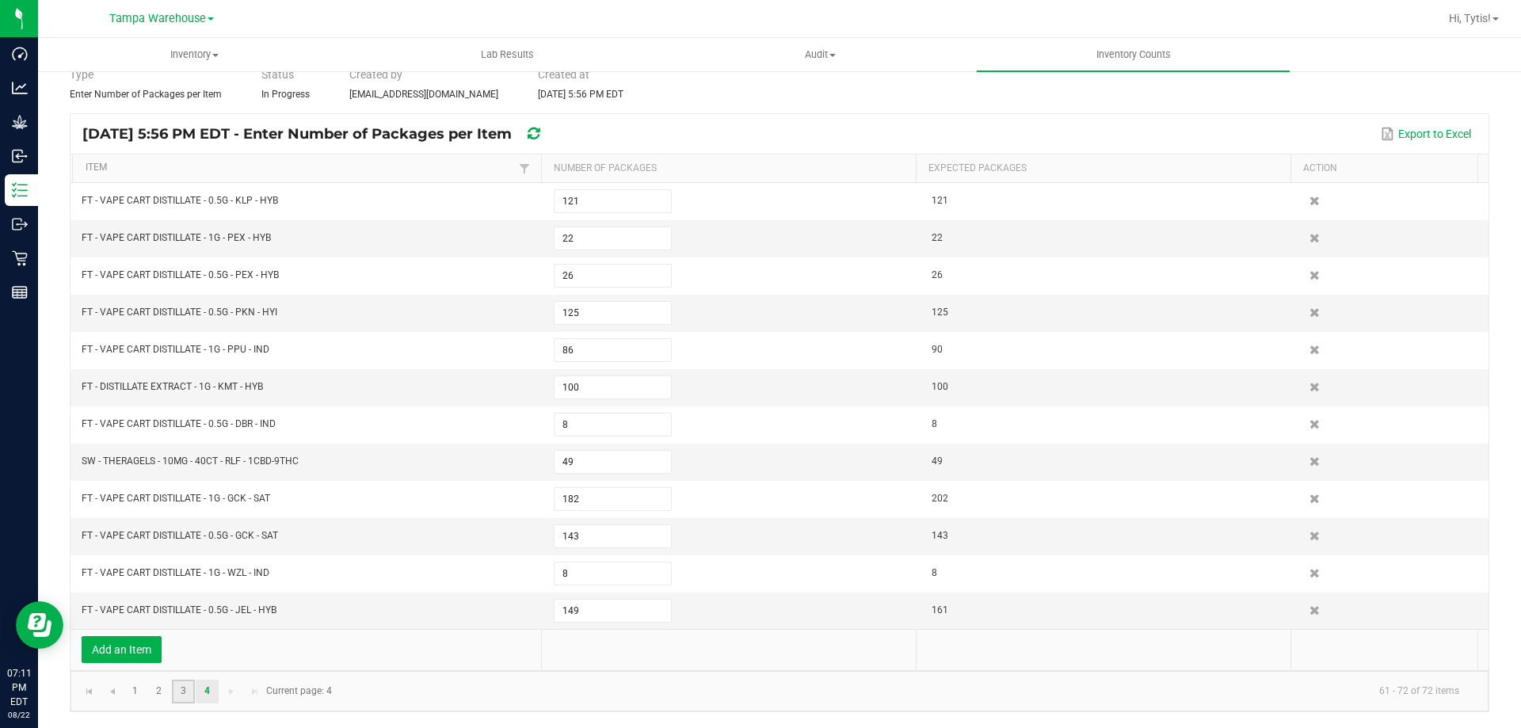
click at [185, 691] on link "3" at bounding box center [183, 691] width 23 height 24
type input "282"
type input "11"
type input "67"
type input "106"
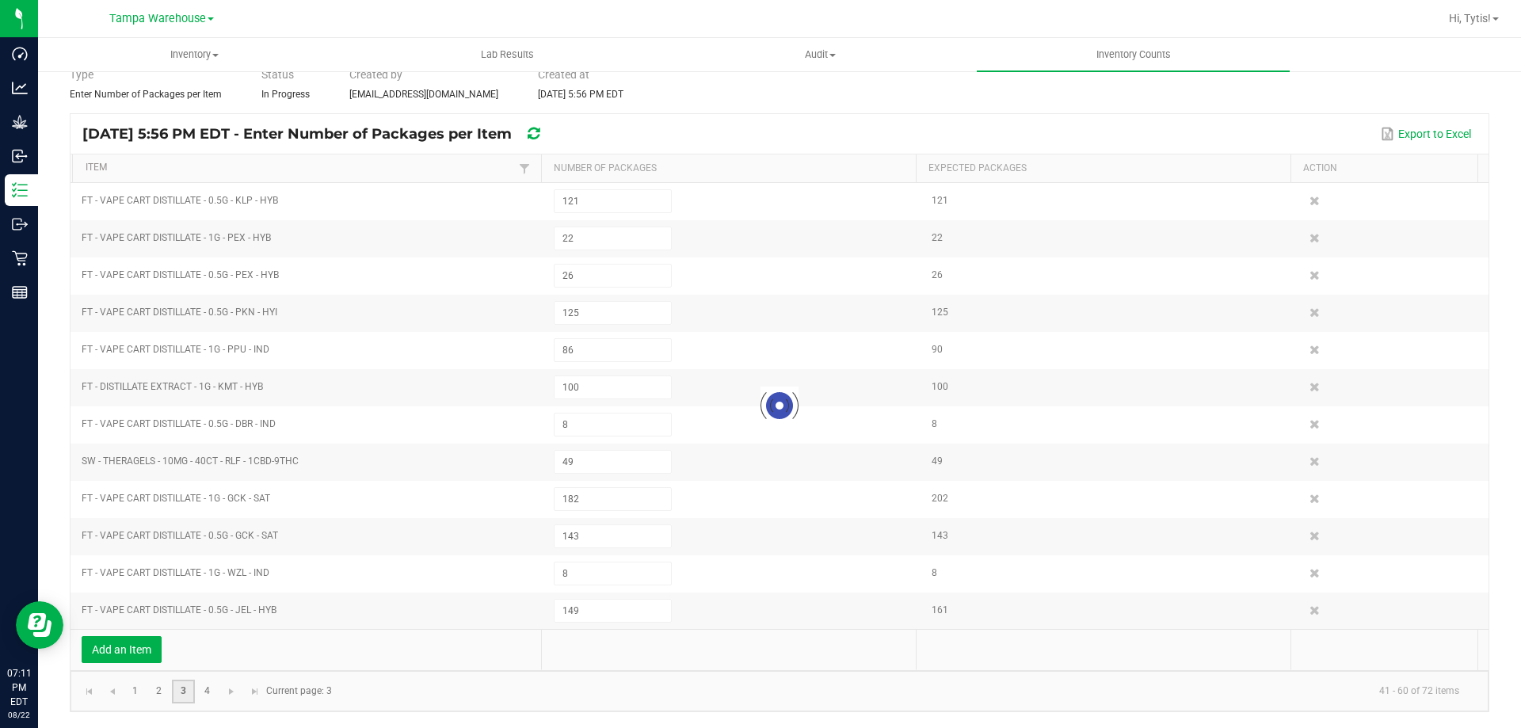
type input "273"
type input "1"
type input "178"
type input "31"
type input "192"
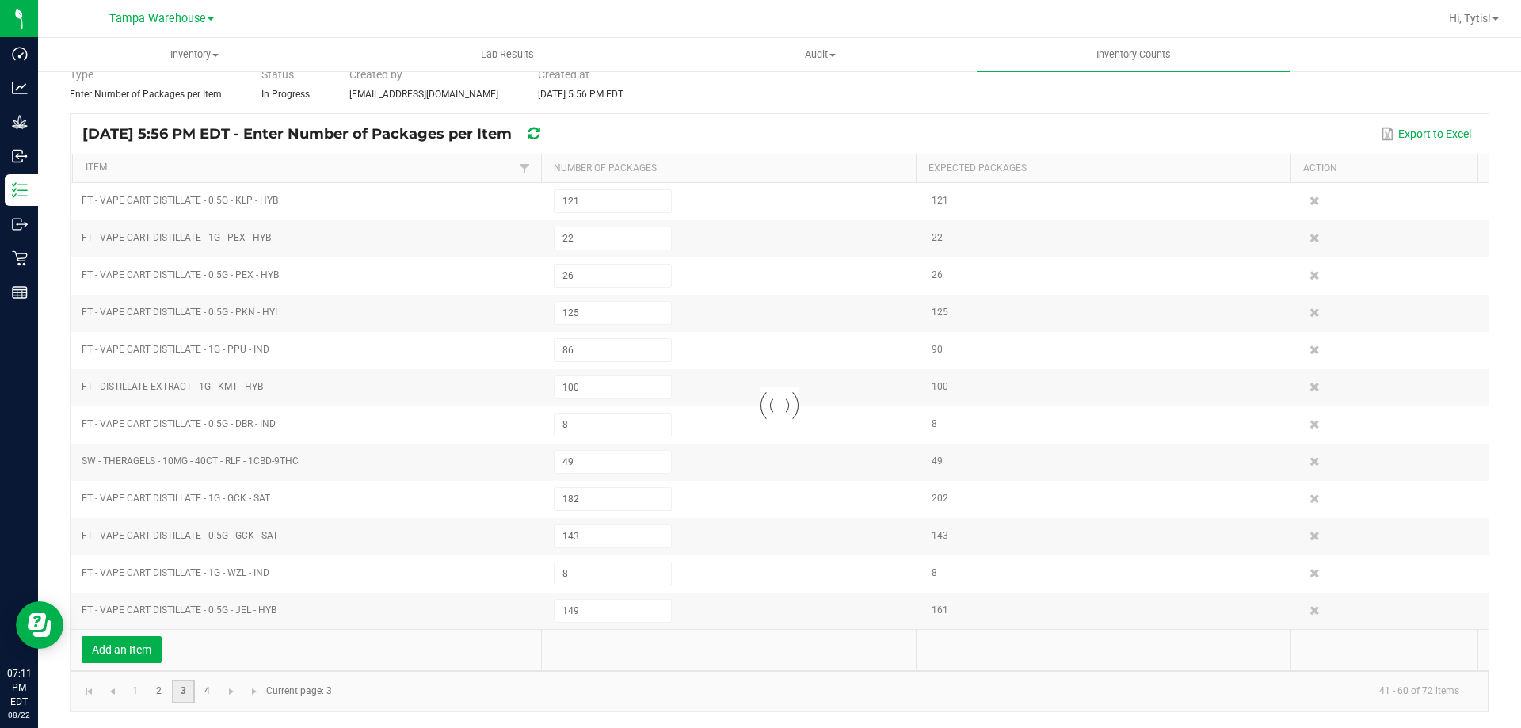
type input "28"
type input "113"
type input "1"
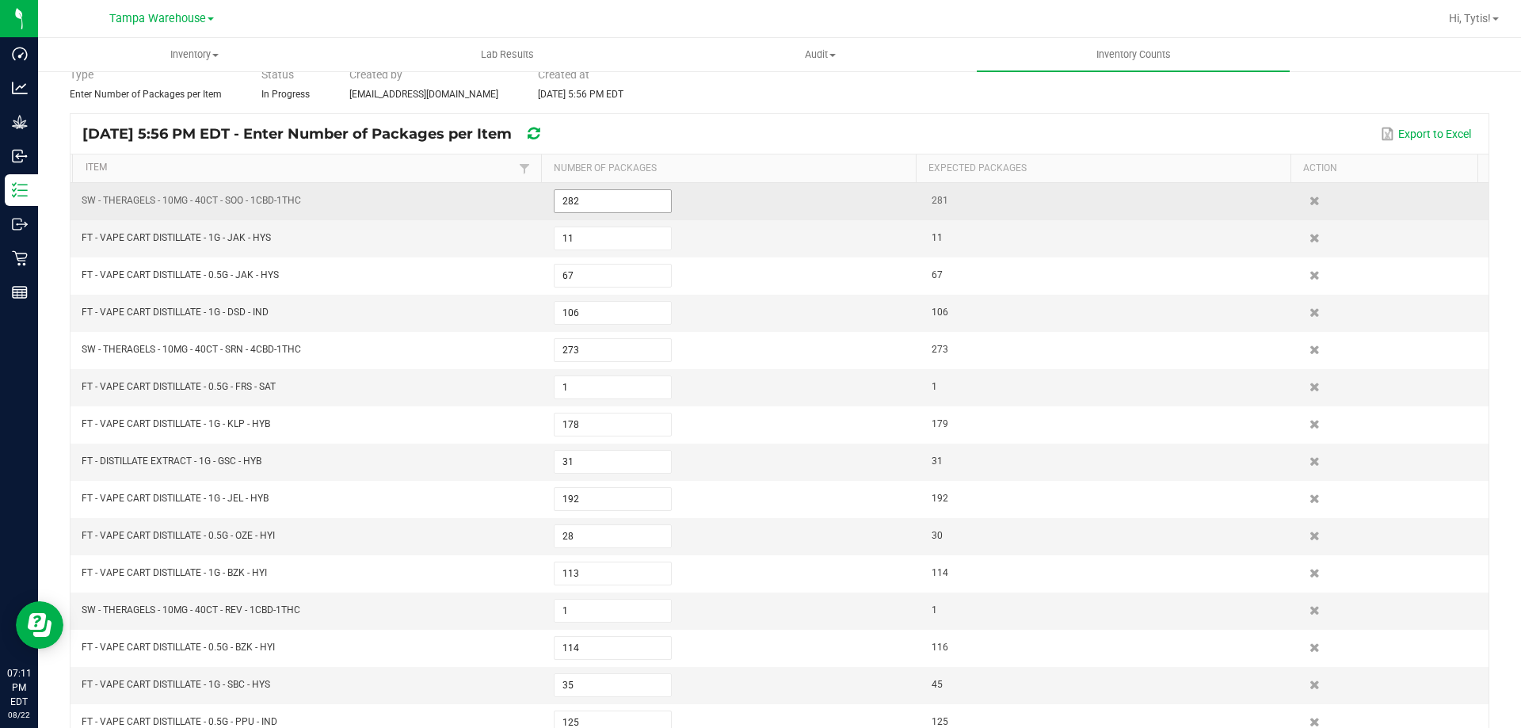
click at [622, 210] on input "282" at bounding box center [612, 201] width 116 height 22
type input "3"
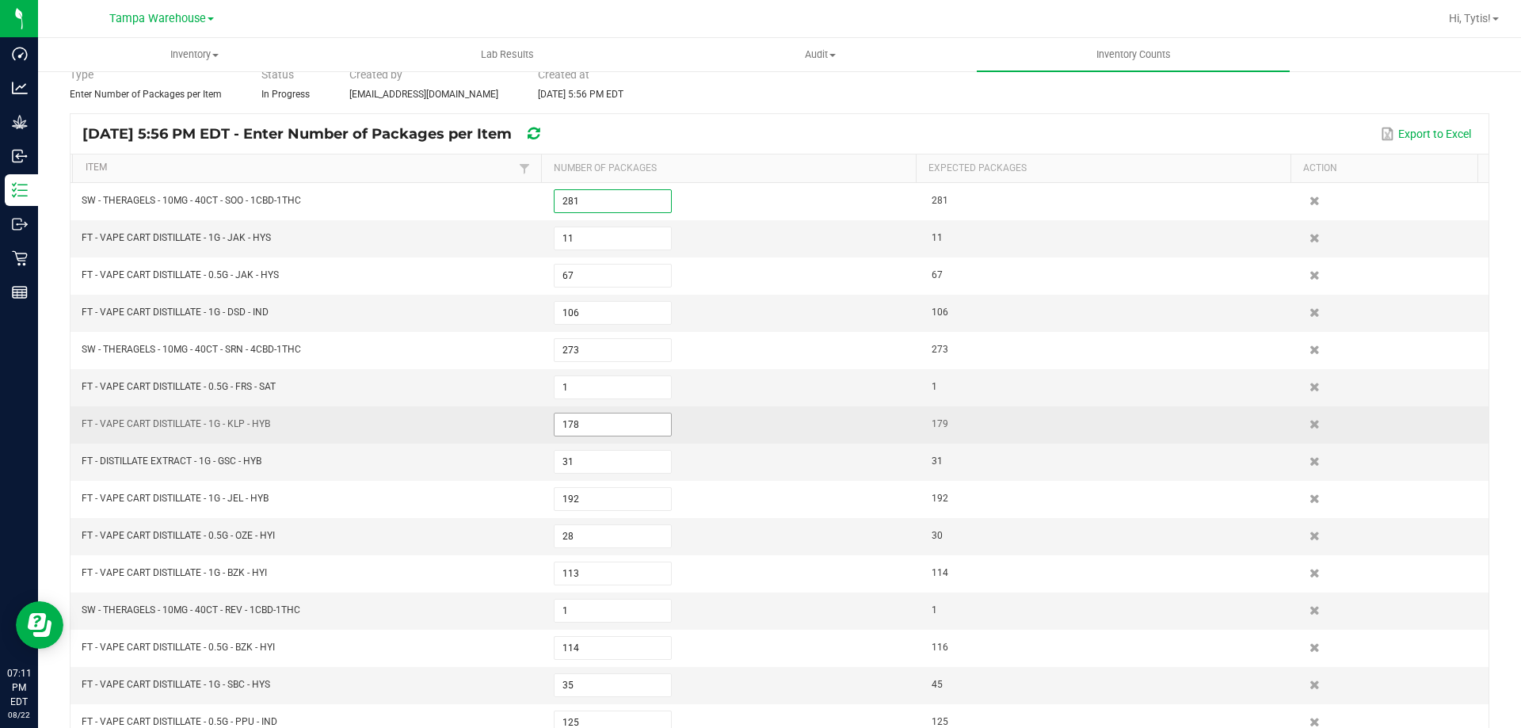
type input "281"
click at [592, 421] on input "178" at bounding box center [612, 424] width 116 height 22
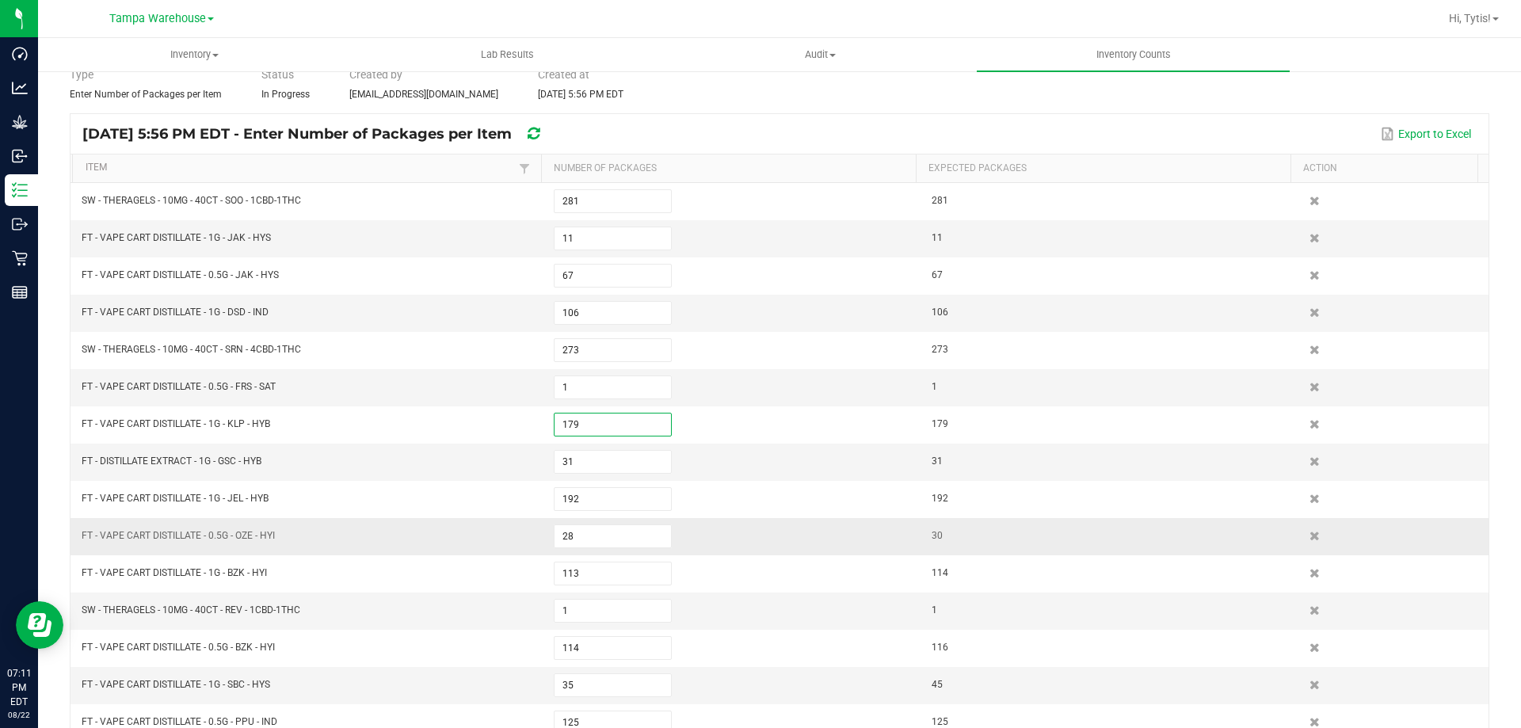
type input "179"
click at [579, 550] on td "28" at bounding box center [733, 536] width 378 height 37
click at [584, 537] on input "28" at bounding box center [612, 536] width 116 height 22
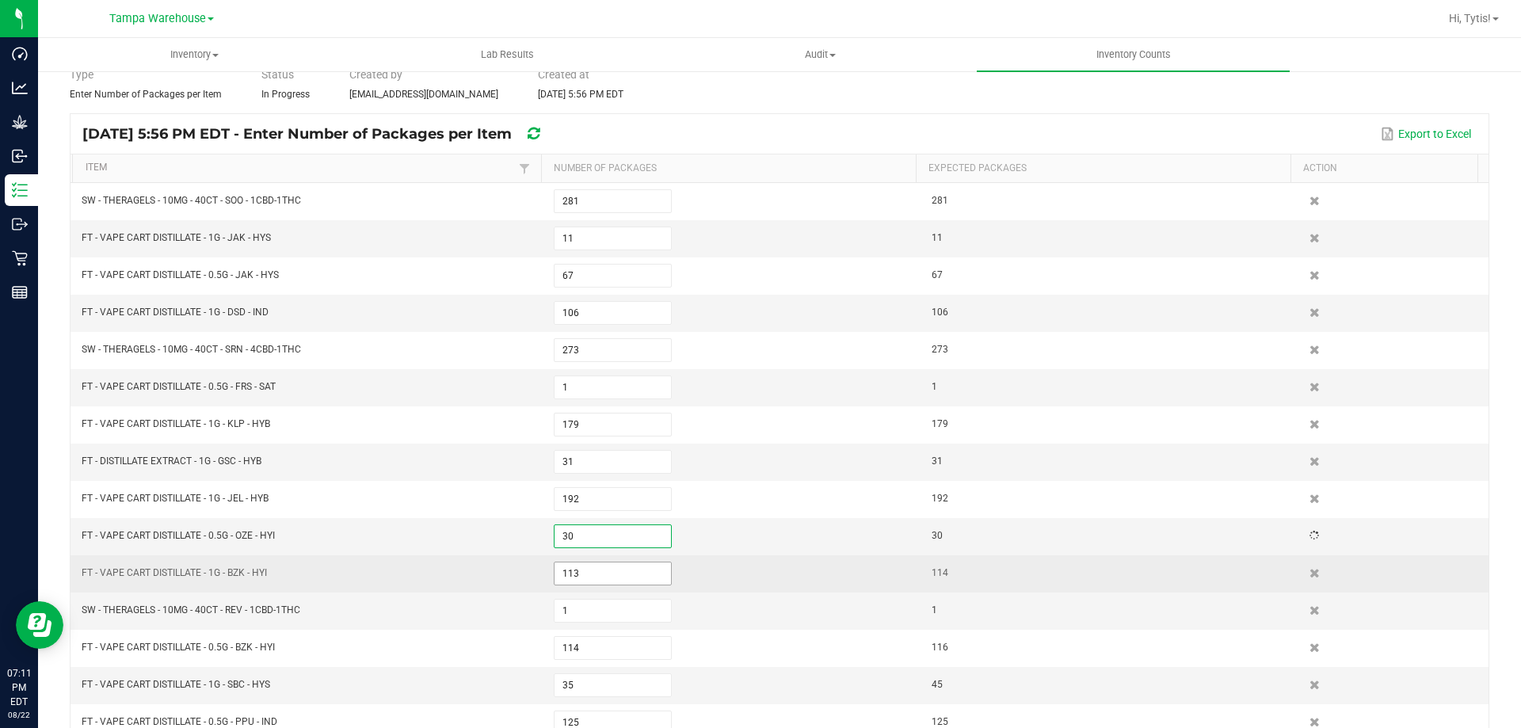
type input "30"
click at [607, 570] on input "113" at bounding box center [612, 573] width 116 height 22
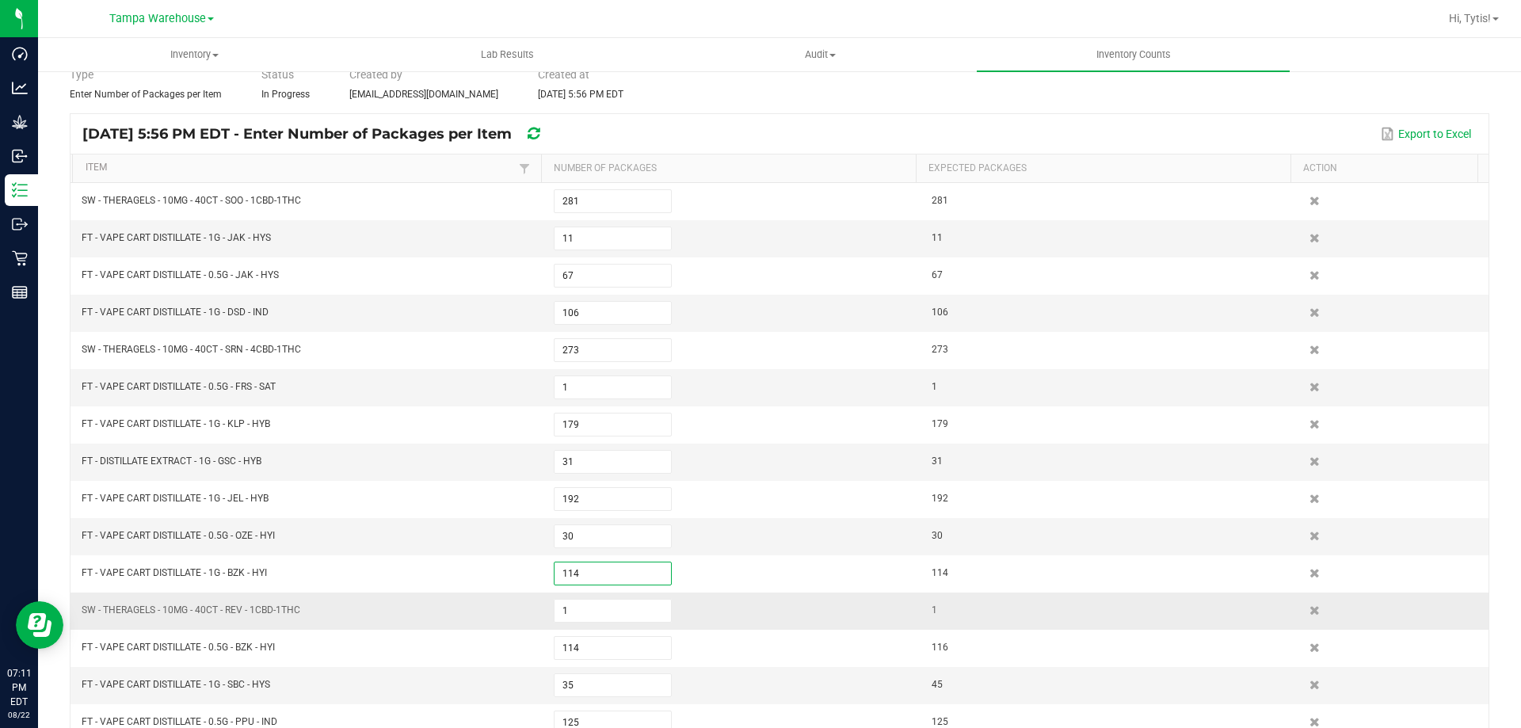
type input "114"
click at [415, 623] on td "SW - THERAGELS - 10MG - 40CT - REV - 1CBD-1THC" at bounding box center [308, 610] width 472 height 37
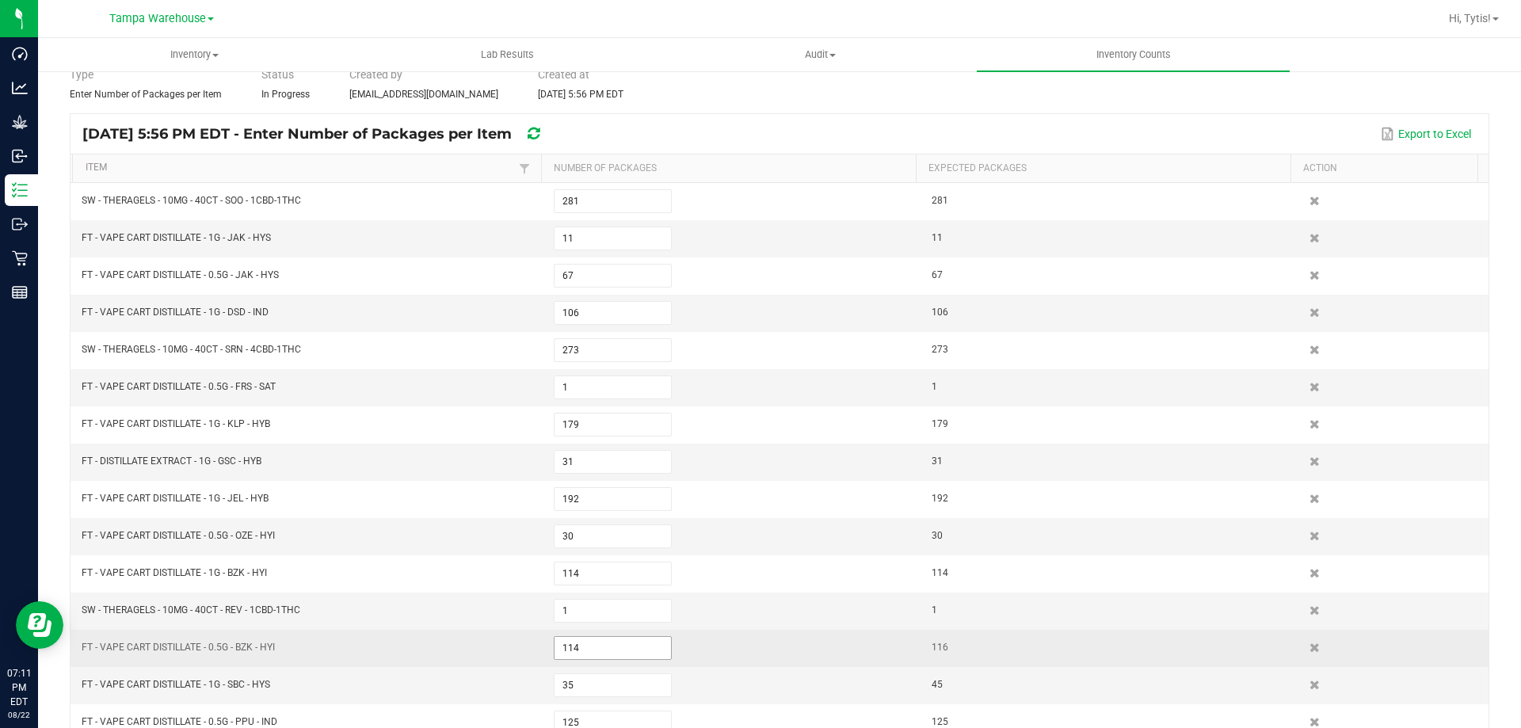
click at [584, 645] on input "114" at bounding box center [612, 648] width 116 height 22
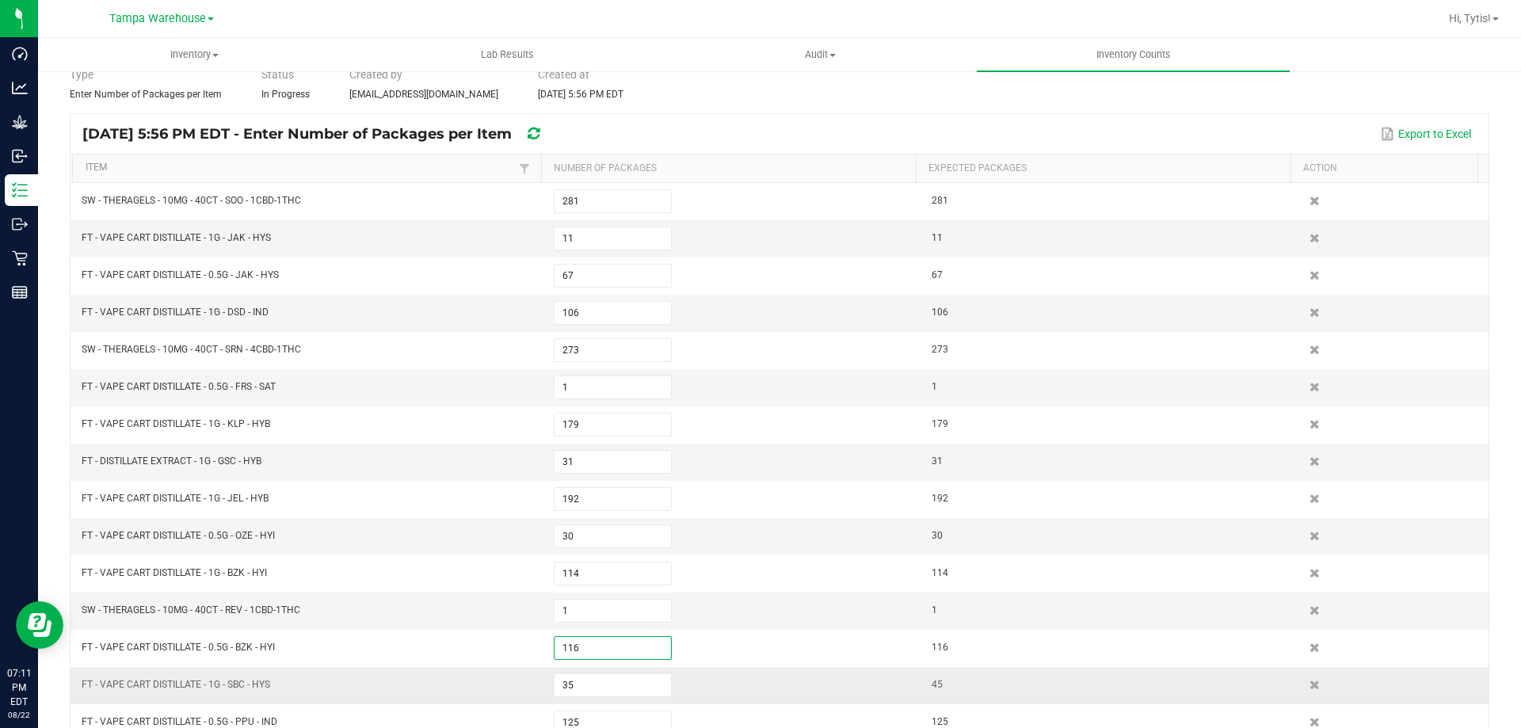
type input "116"
click at [451, 671] on td "FT - VAPE CART DISTILLATE - 1G - SBC - HYS" at bounding box center [308, 685] width 472 height 37
click at [625, 684] on input "35" at bounding box center [612, 685] width 116 height 22
type input "45"
click at [440, 679] on td "FT - VAPE CART DISTILLATE - 1G - SBC - HYS" at bounding box center [308, 685] width 472 height 37
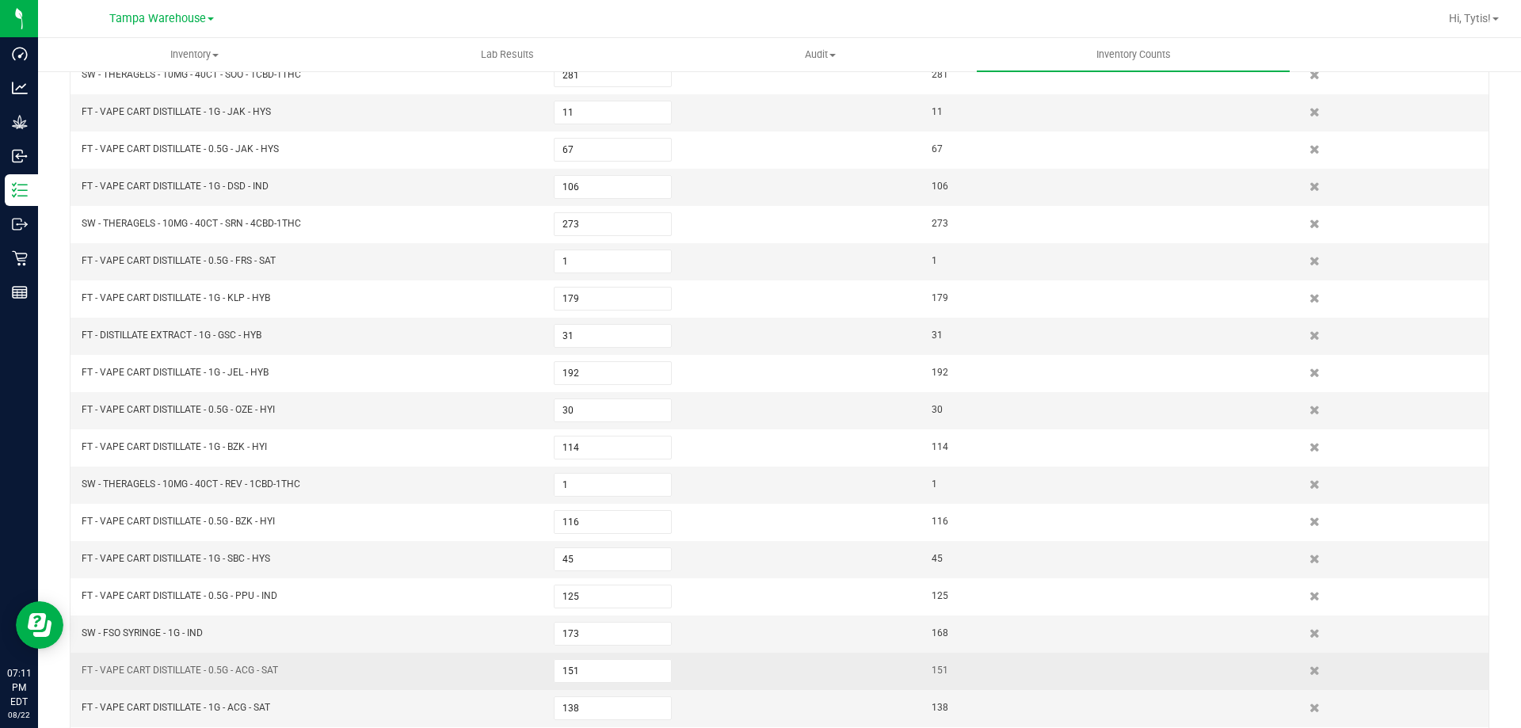
scroll to position [231, 0]
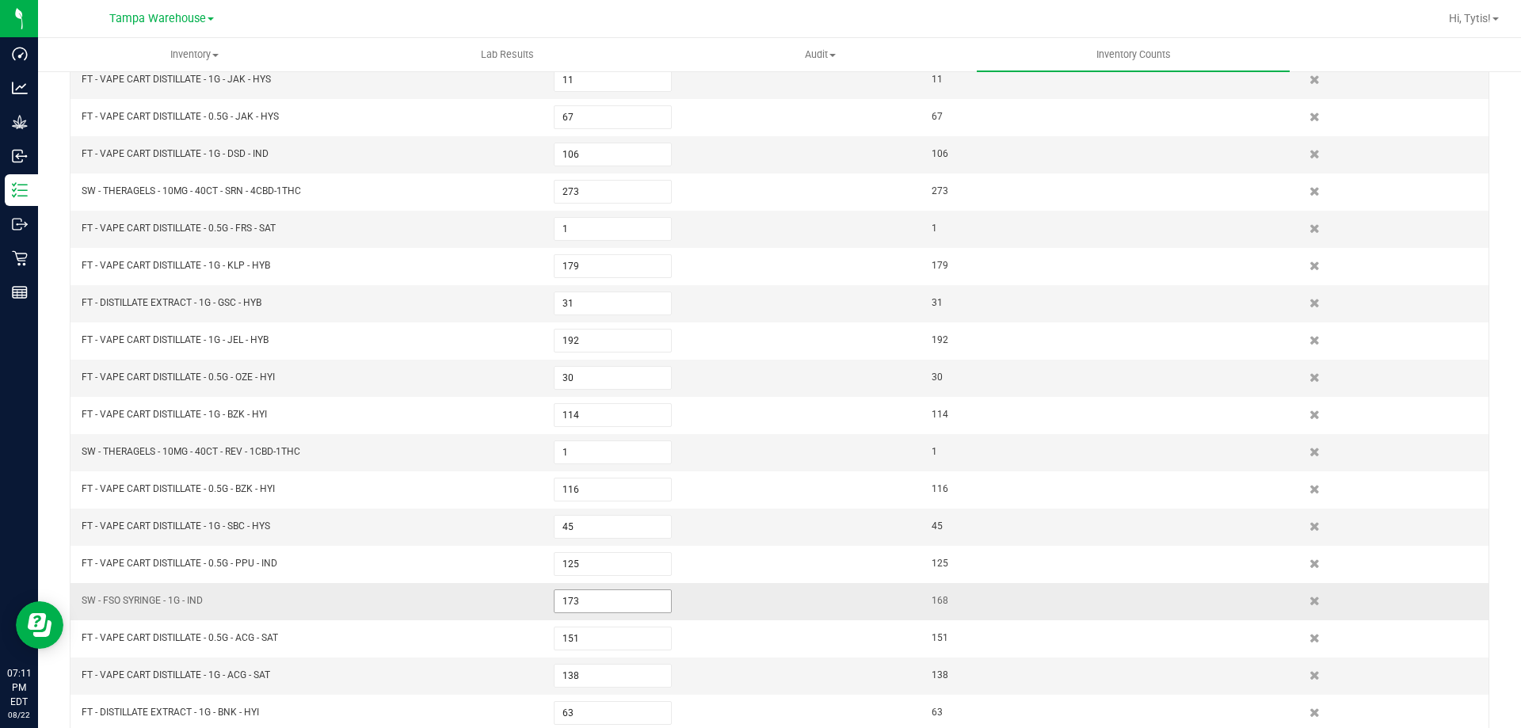
click at [582, 605] on input "173" at bounding box center [612, 601] width 116 height 22
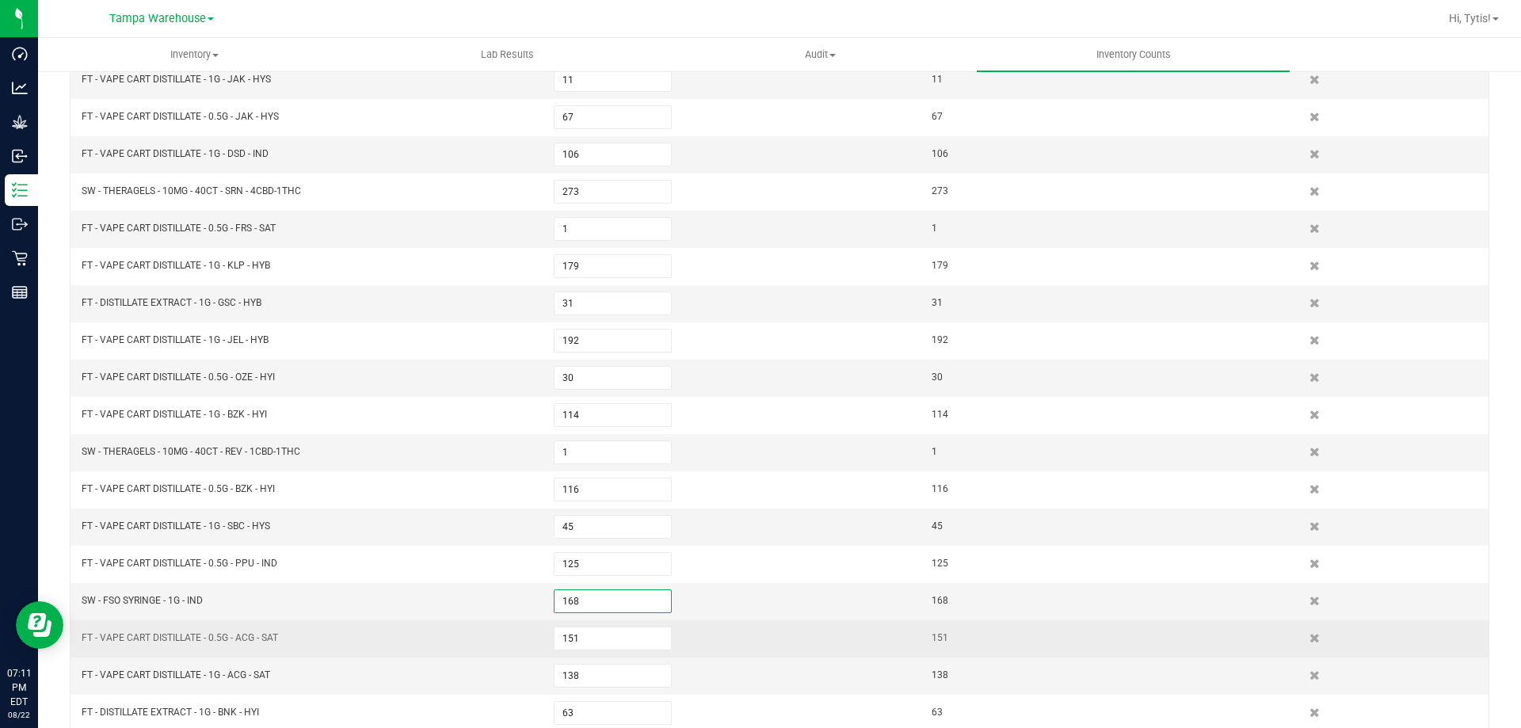
type input "168"
click at [522, 629] on td "FT - VAPE CART DISTILLATE - 0.5G - ACG - SAT" at bounding box center [308, 638] width 472 height 37
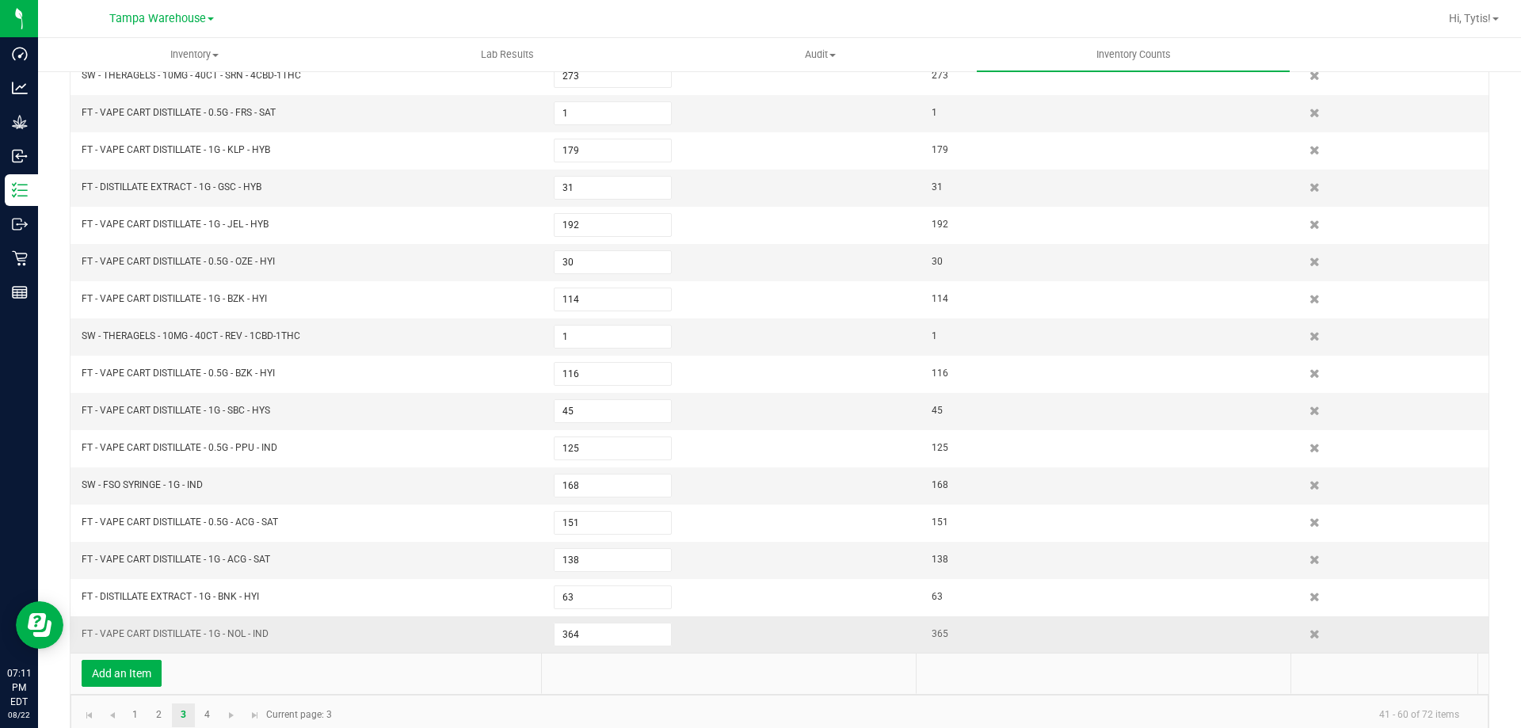
scroll to position [371, 0]
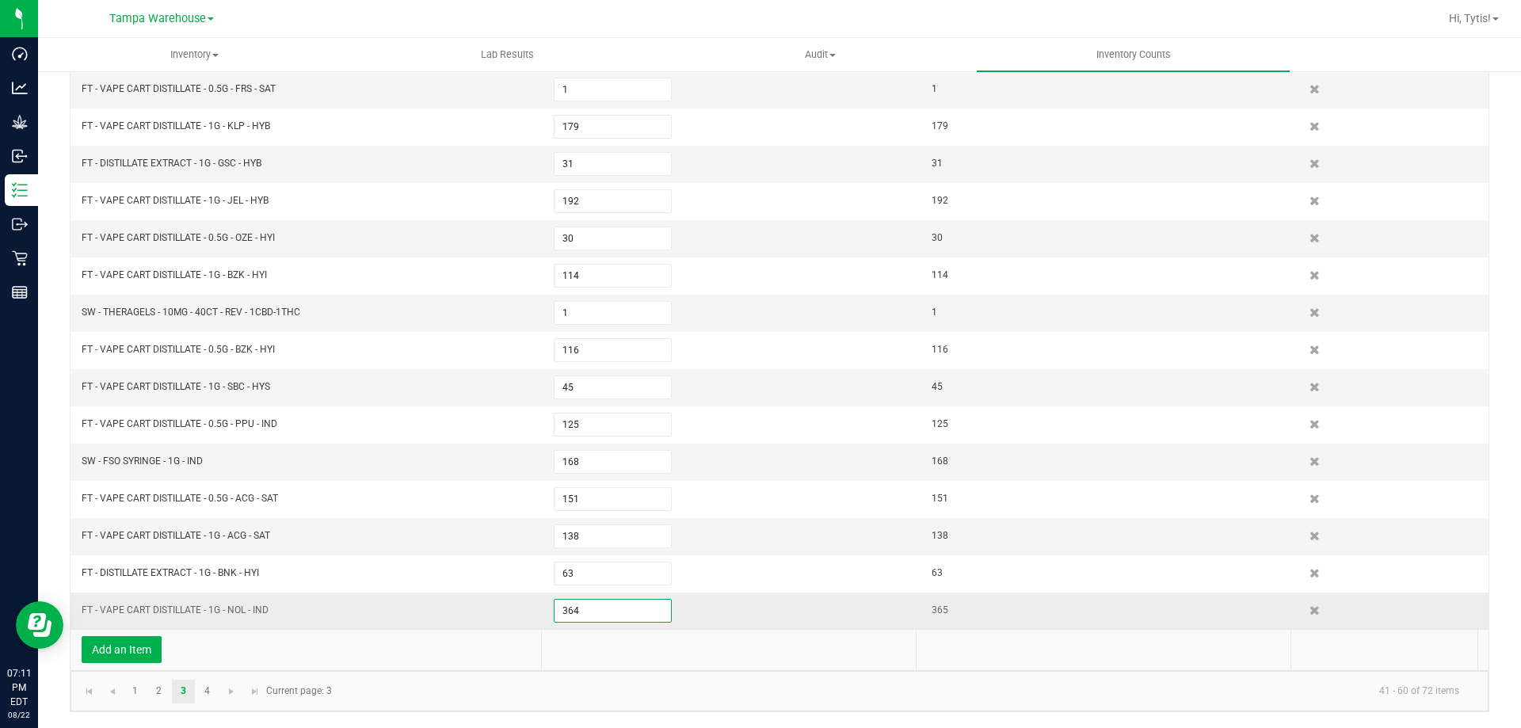
click at [579, 612] on input "364" at bounding box center [612, 610] width 116 height 22
type input "2"
type input "365"
click at [214, 699] on link "4" at bounding box center [207, 691] width 23 height 24
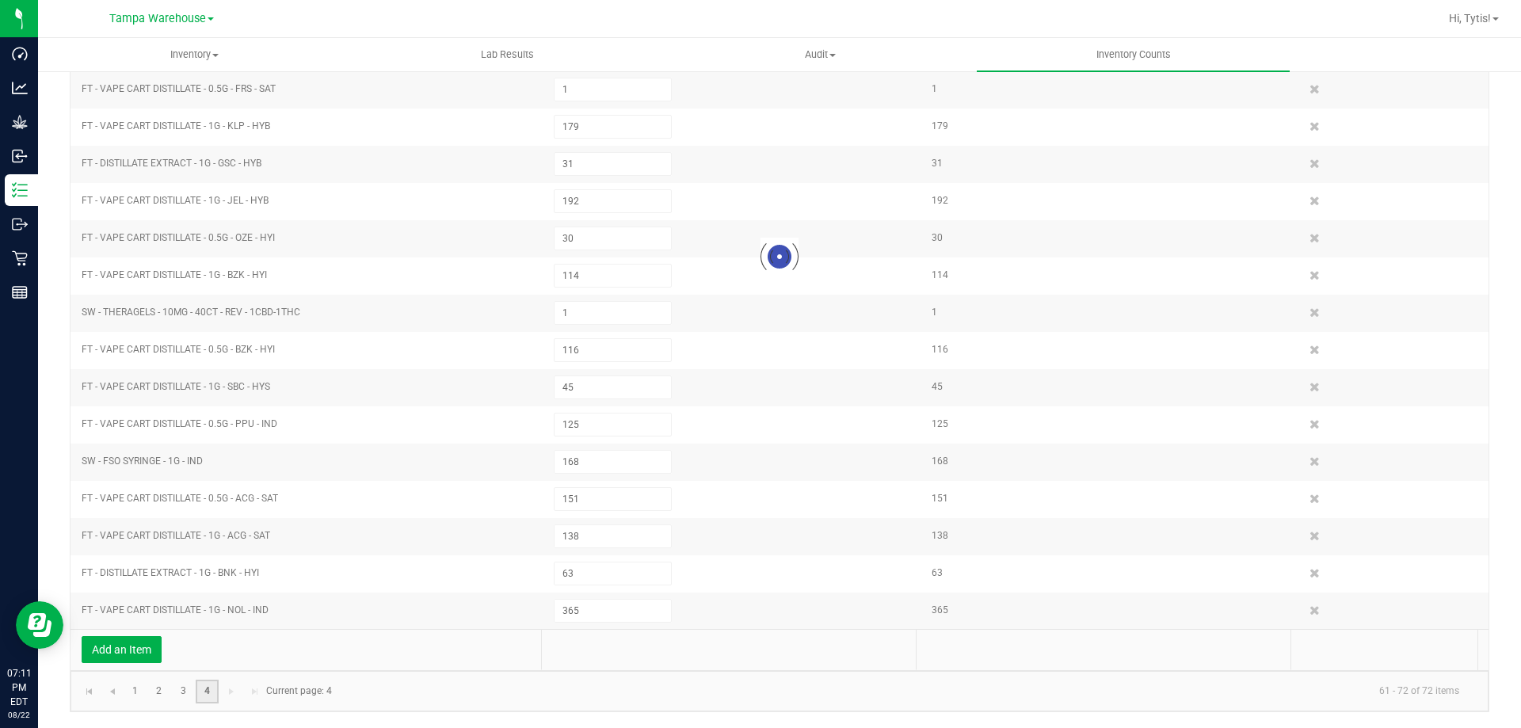
type input "121"
type input "22"
type input "26"
type input "125"
type input "86"
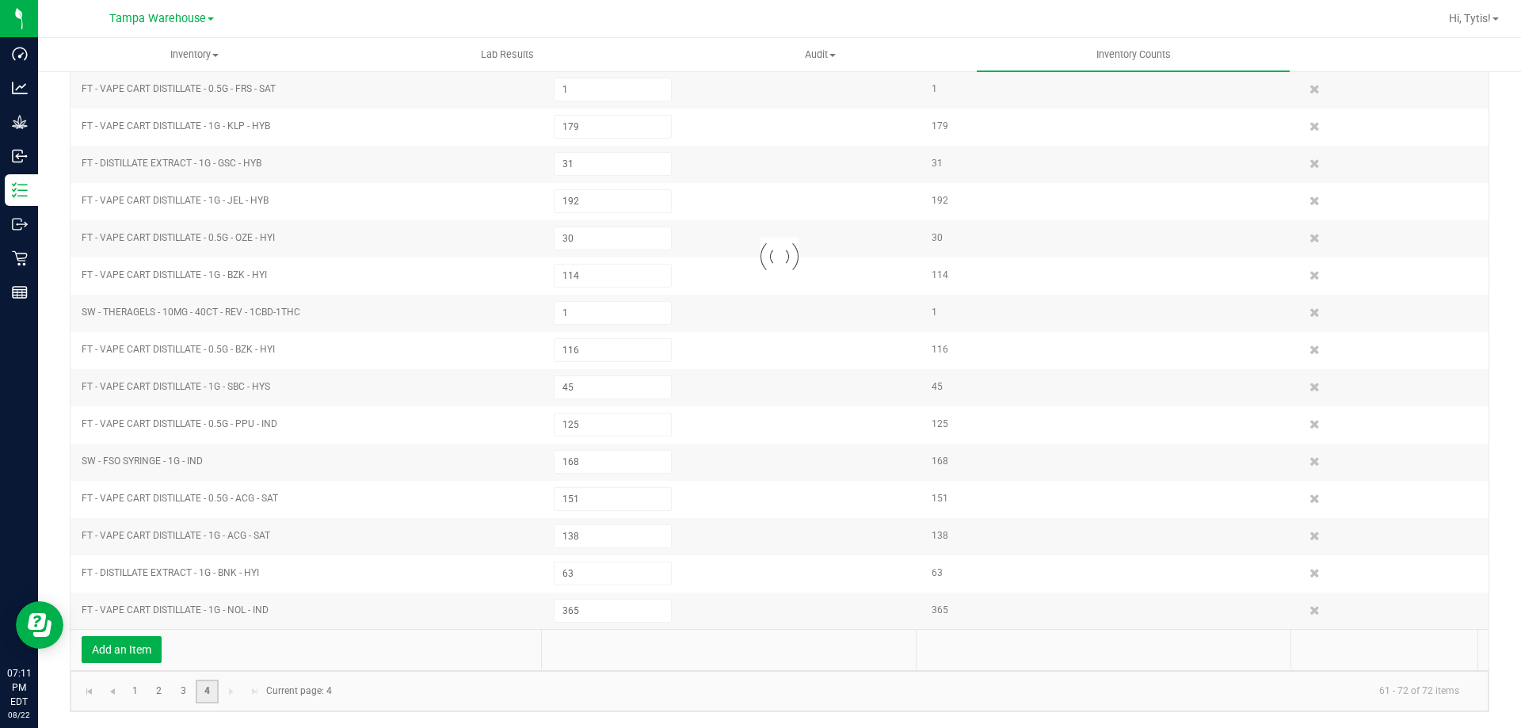
type input "100"
type input "8"
type input "49"
type input "182"
type input "143"
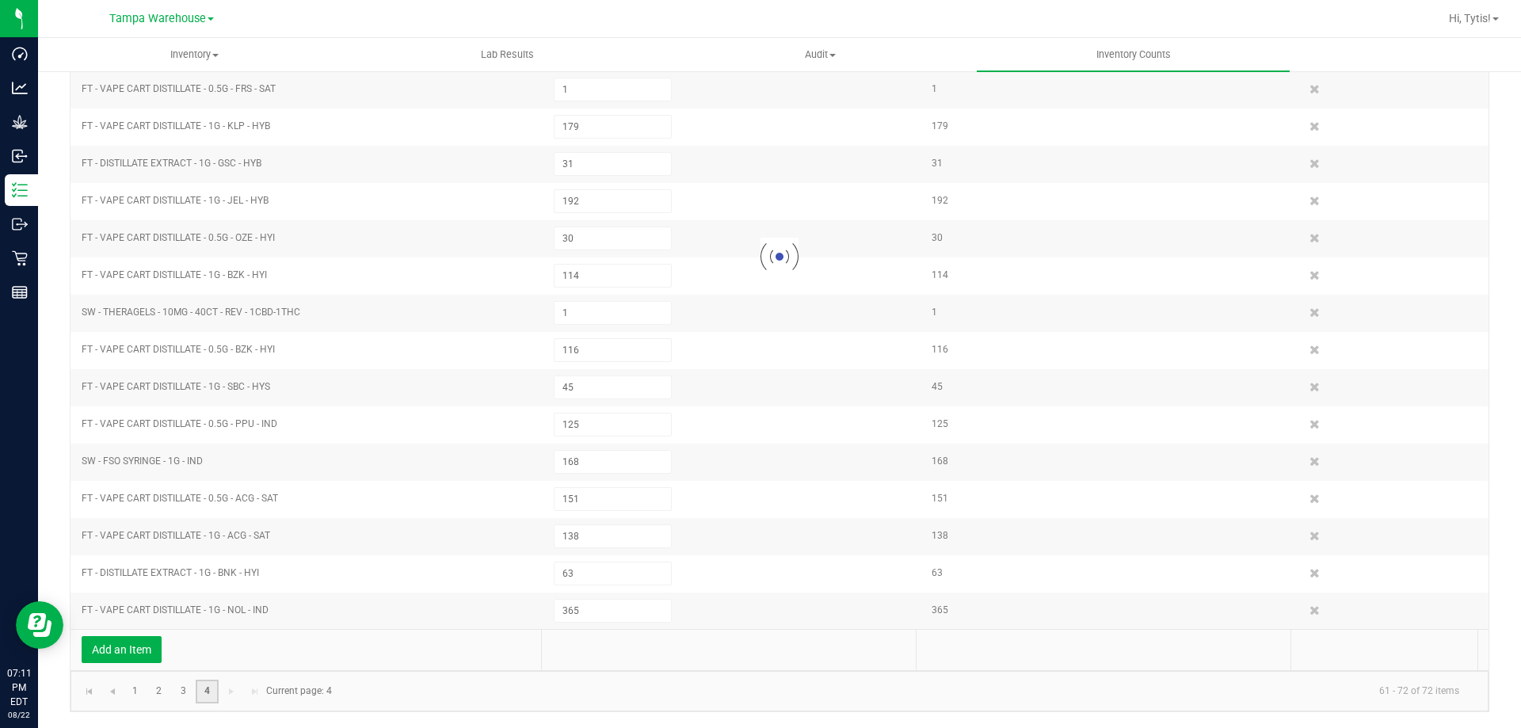
type input "8"
type input "149"
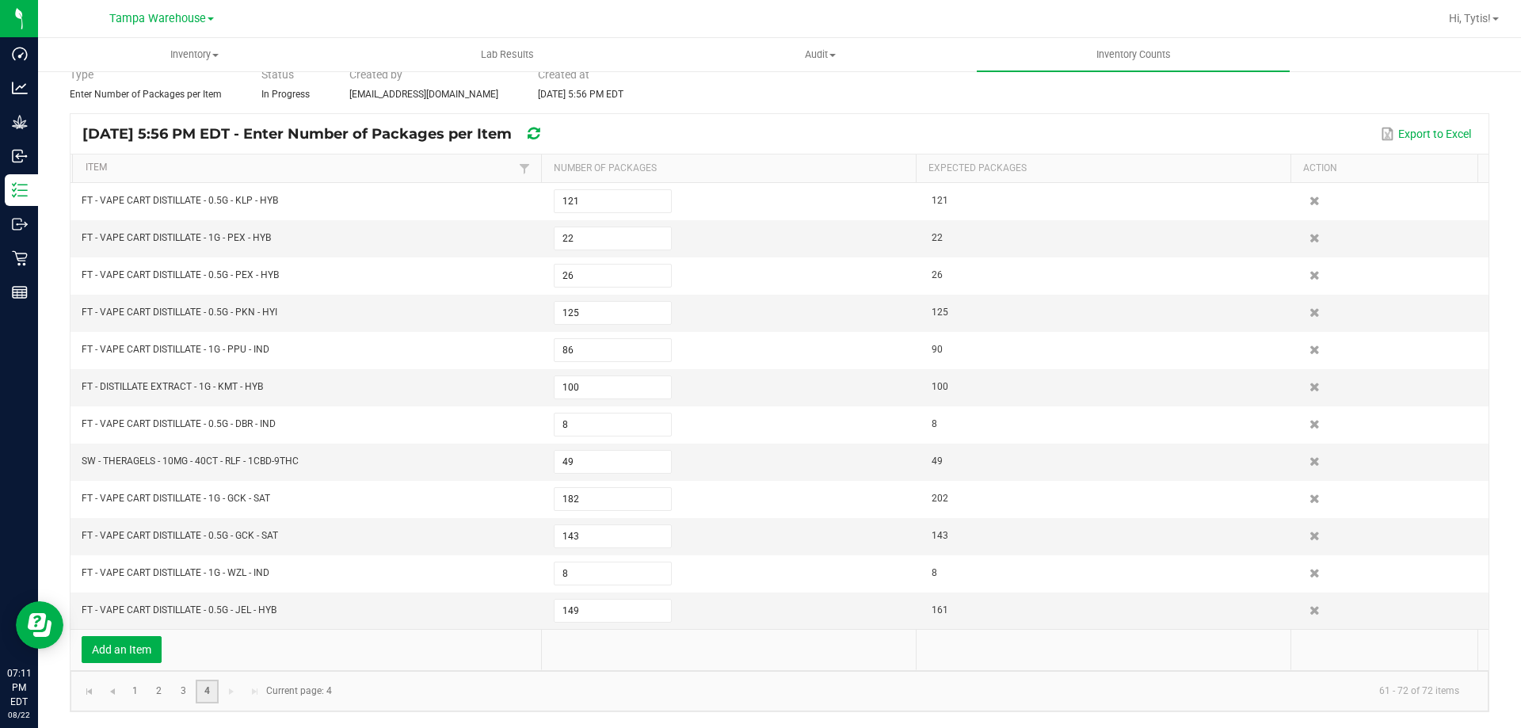
scroll to position [73, 0]
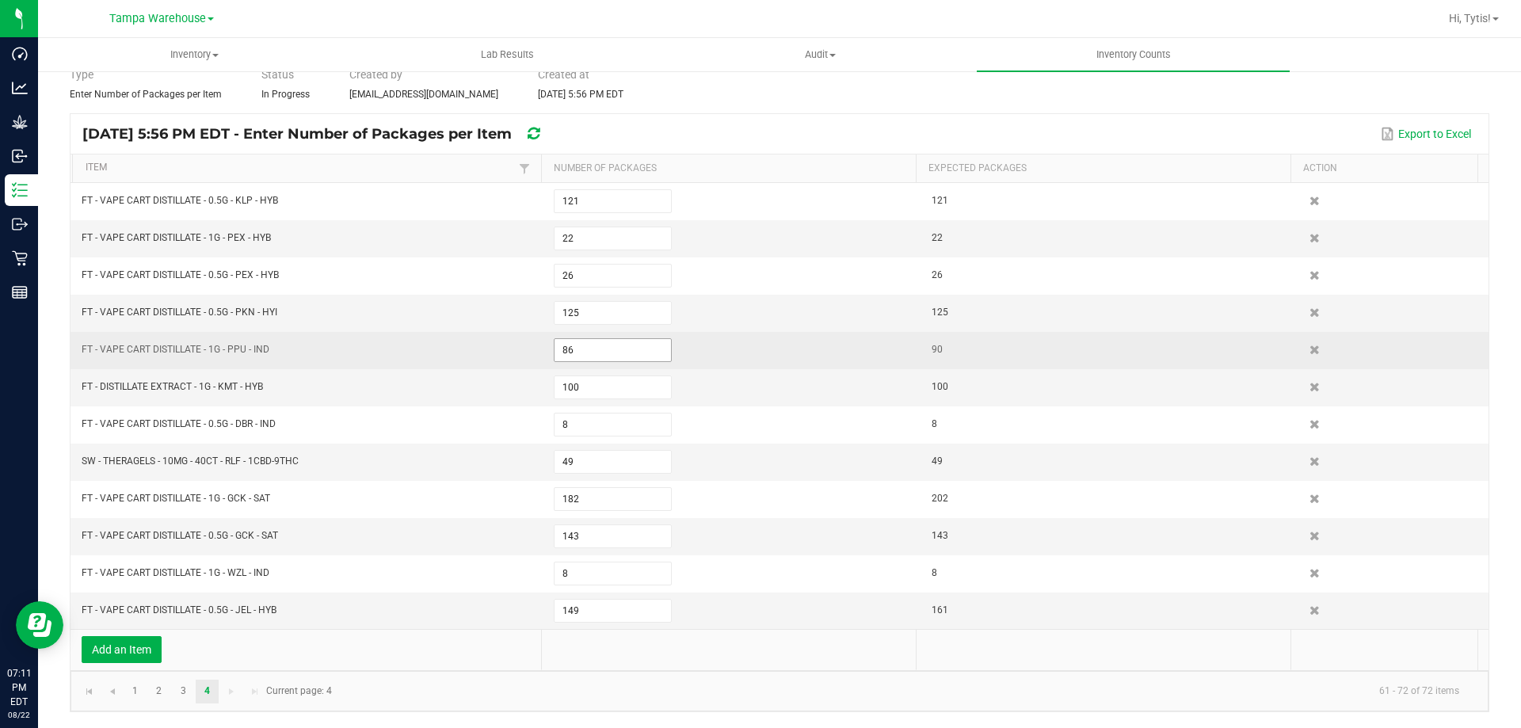
click at [580, 350] on input "86" at bounding box center [612, 350] width 116 height 22
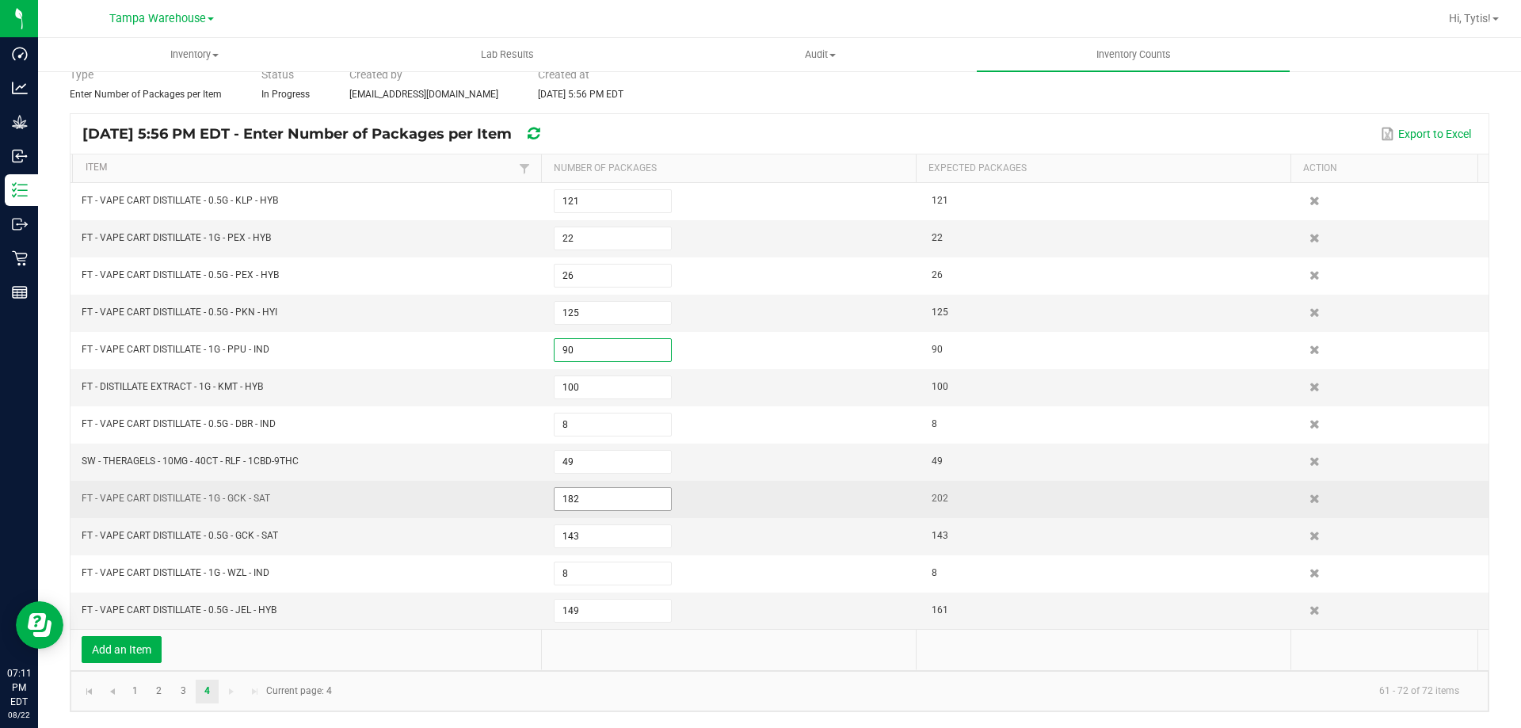
type input "90"
click at [575, 497] on input "182" at bounding box center [612, 499] width 116 height 22
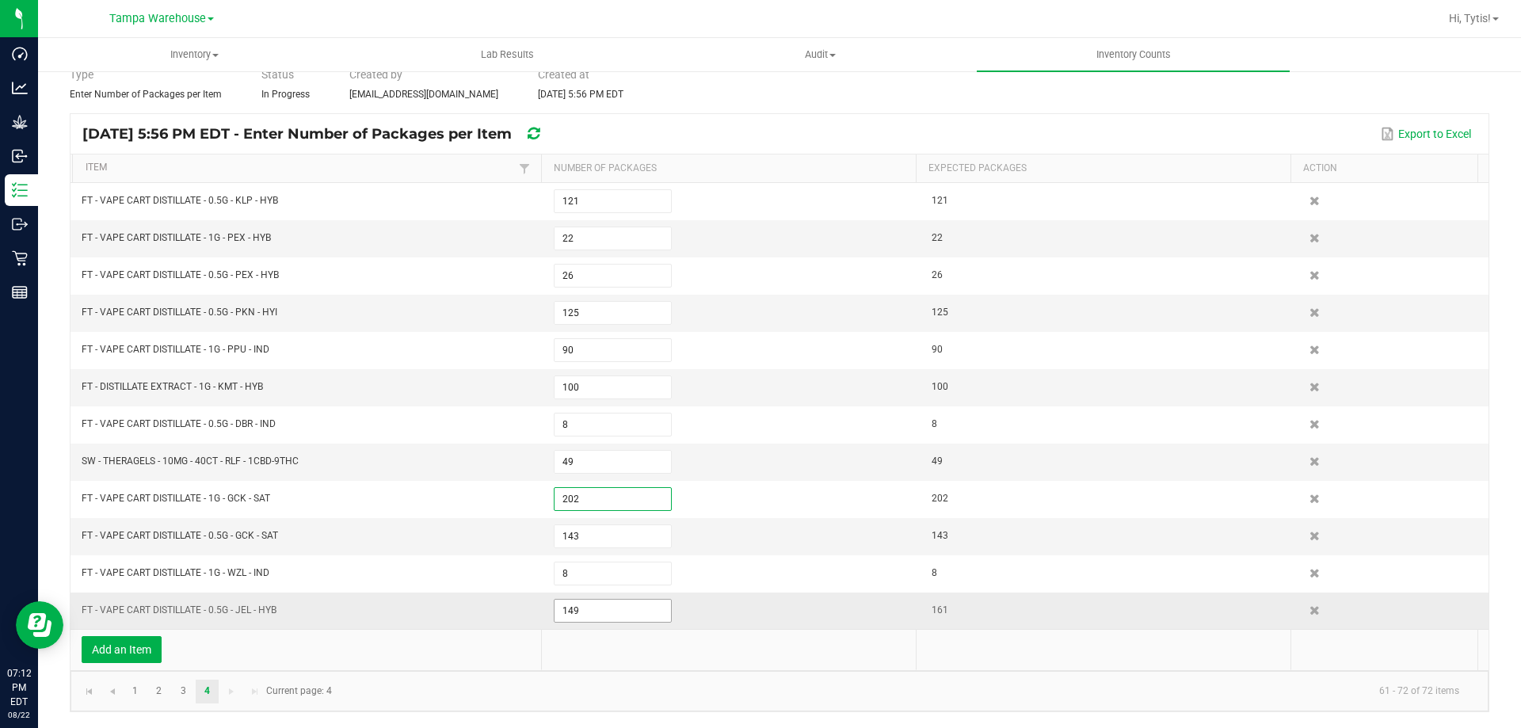
type input "202"
click at [562, 615] on input "149" at bounding box center [612, 610] width 116 height 22
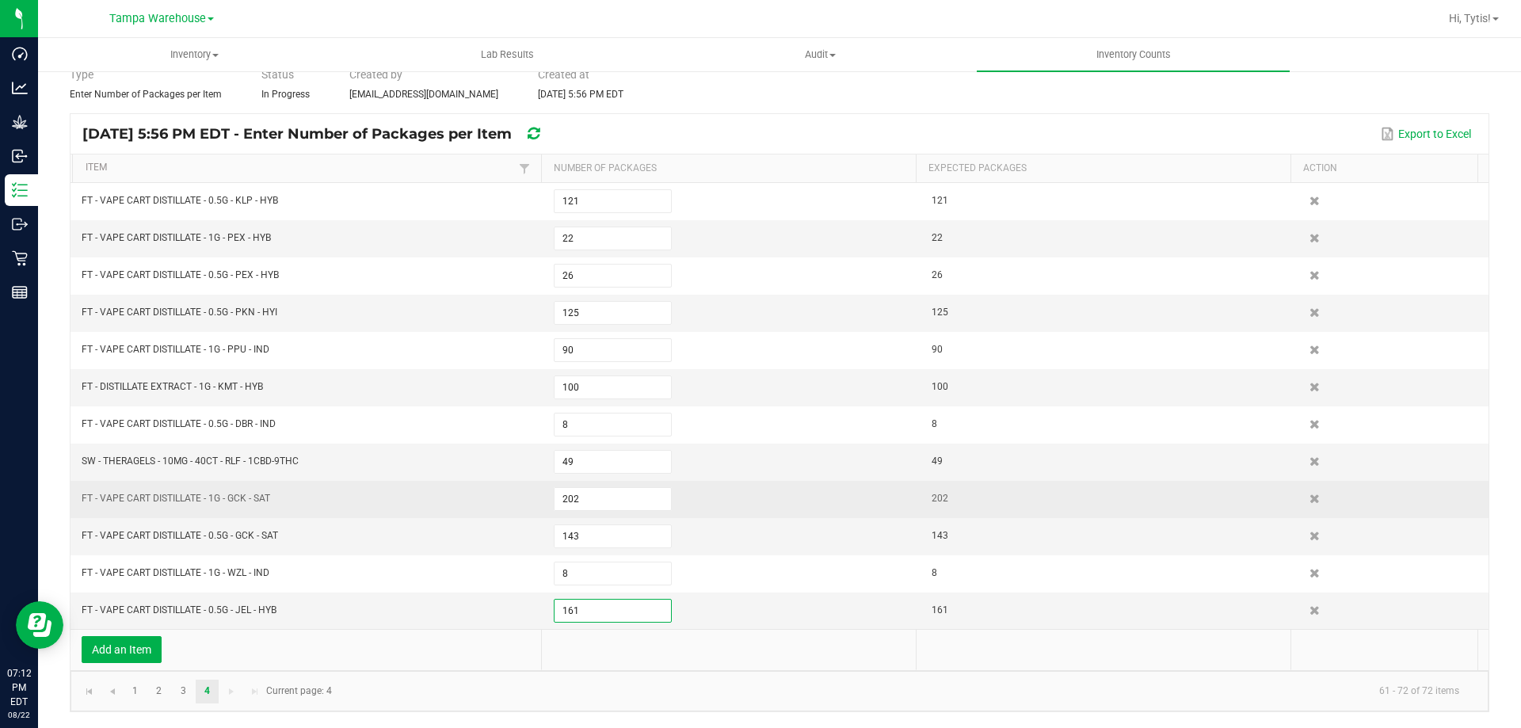
type input "161"
click at [403, 501] on td "FT - VAPE CART DISTILLATE - 1G - GCK - SAT" at bounding box center [308, 499] width 472 height 37
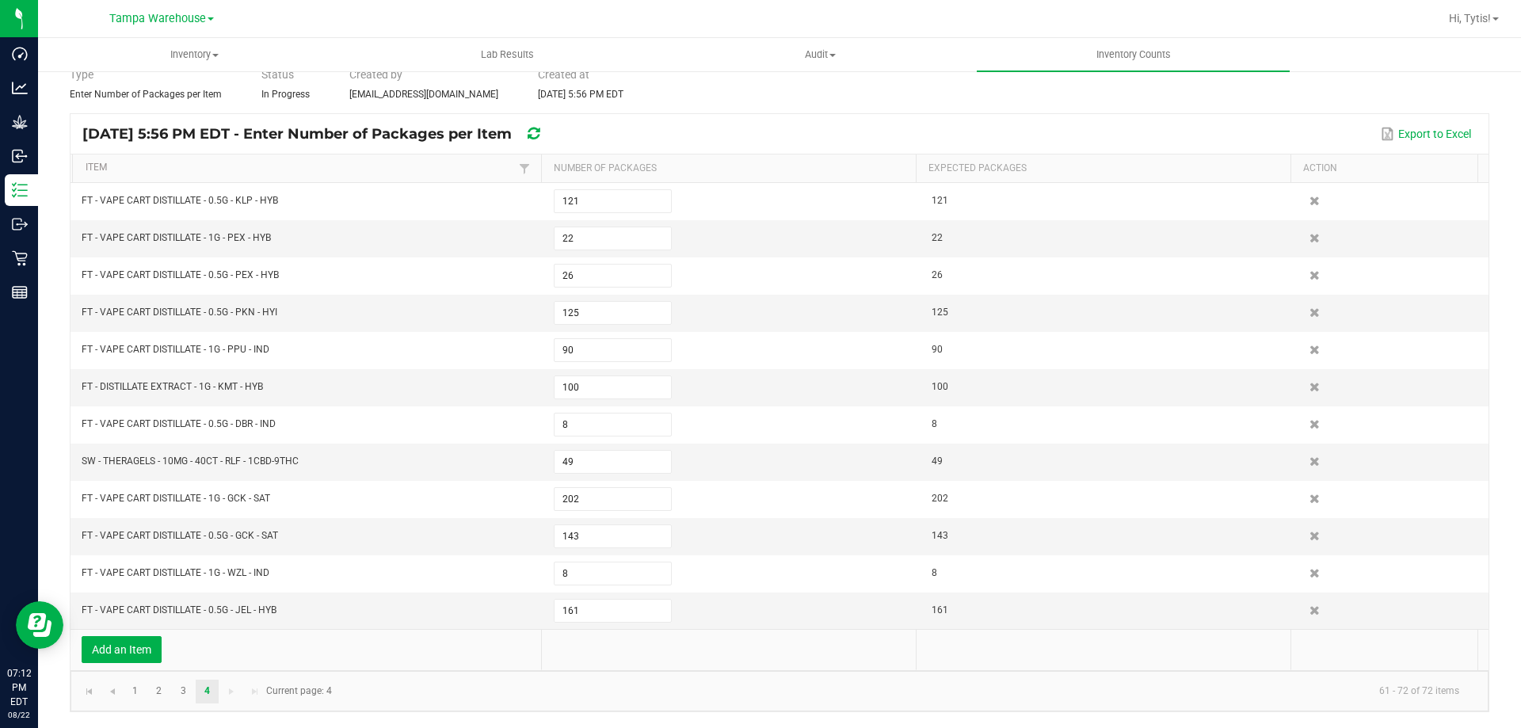
scroll to position [0, 0]
